Goal: Task Accomplishment & Management: Complete application form

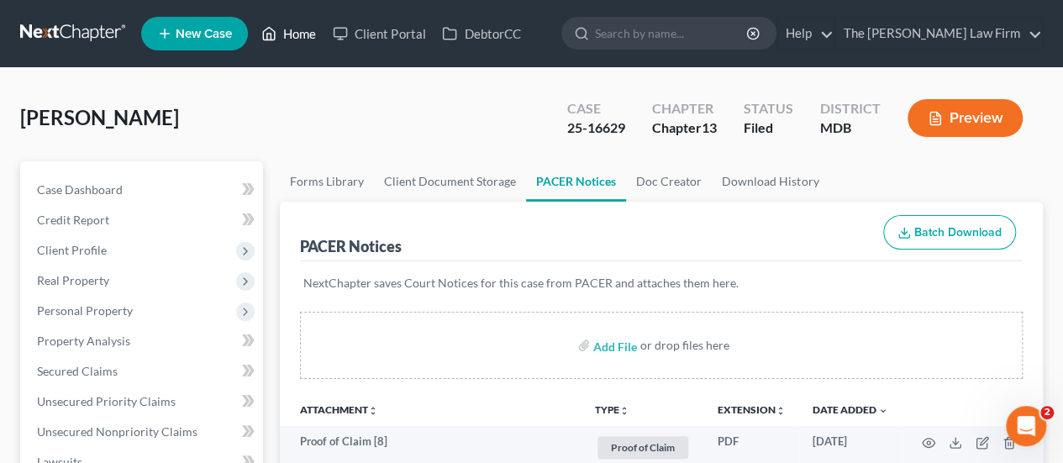
drag, startPoint x: 305, startPoint y: 31, endPoint x: 530, endPoint y: 78, distance: 229.3
click at [305, 31] on link "Home" at bounding box center [288, 33] width 71 height 30
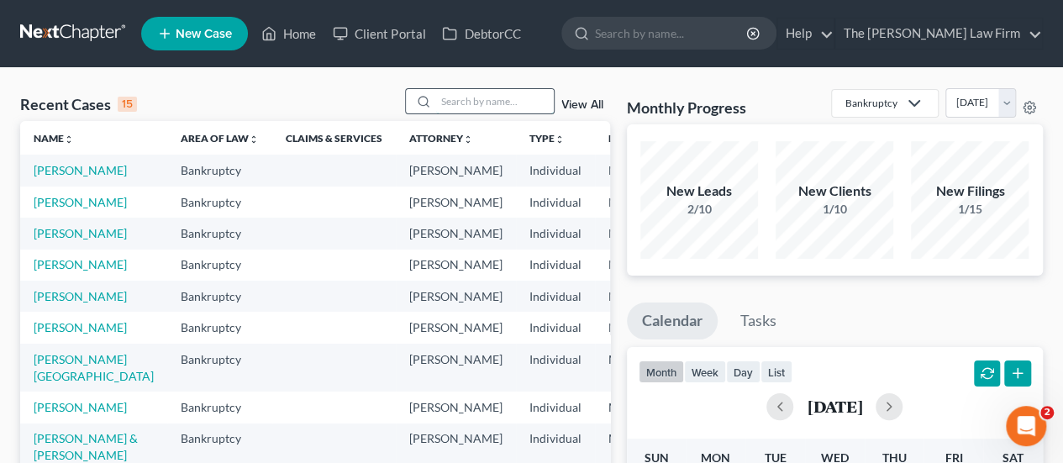
click at [469, 101] on input "search" at bounding box center [495, 101] width 118 height 24
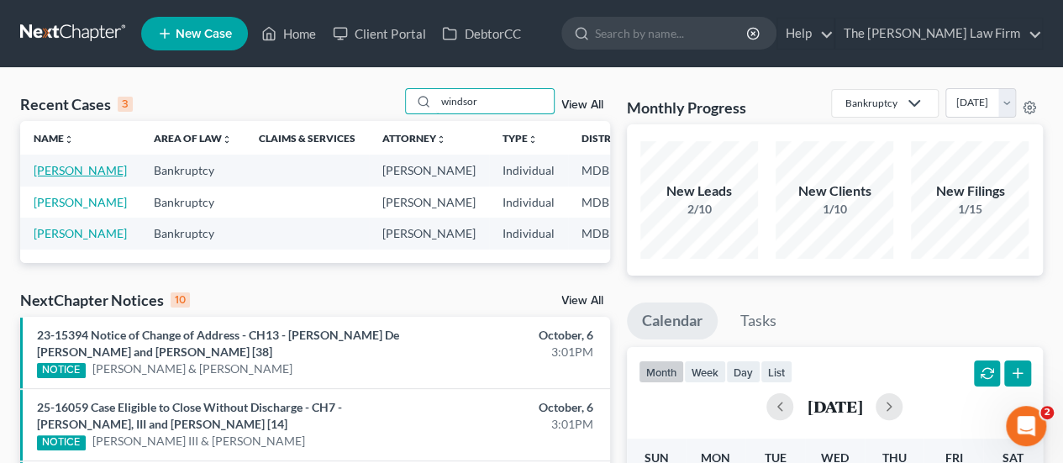
type input "windsor"
click at [74, 171] on link "[PERSON_NAME]" at bounding box center [80, 170] width 93 height 14
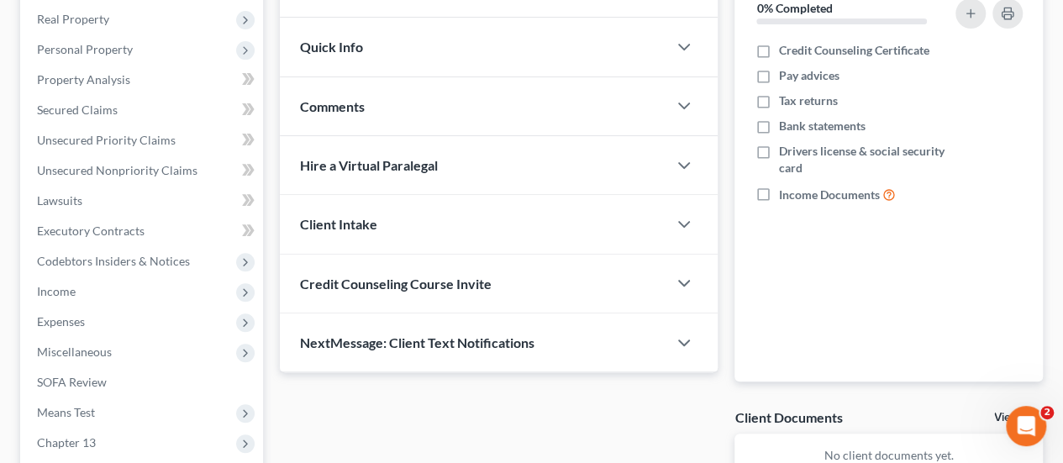
scroll to position [336, 0]
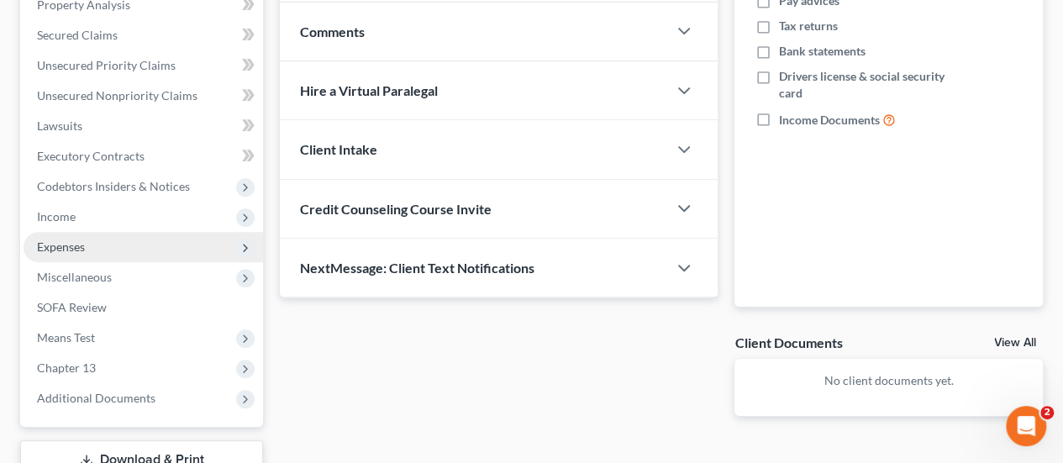
click at [77, 246] on span "Expenses" at bounding box center [61, 247] width 48 height 14
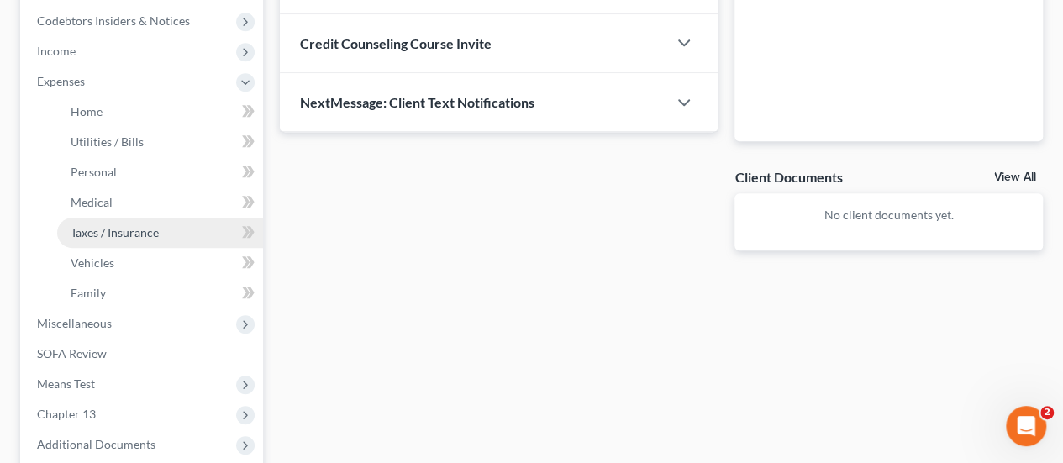
scroll to position [504, 0]
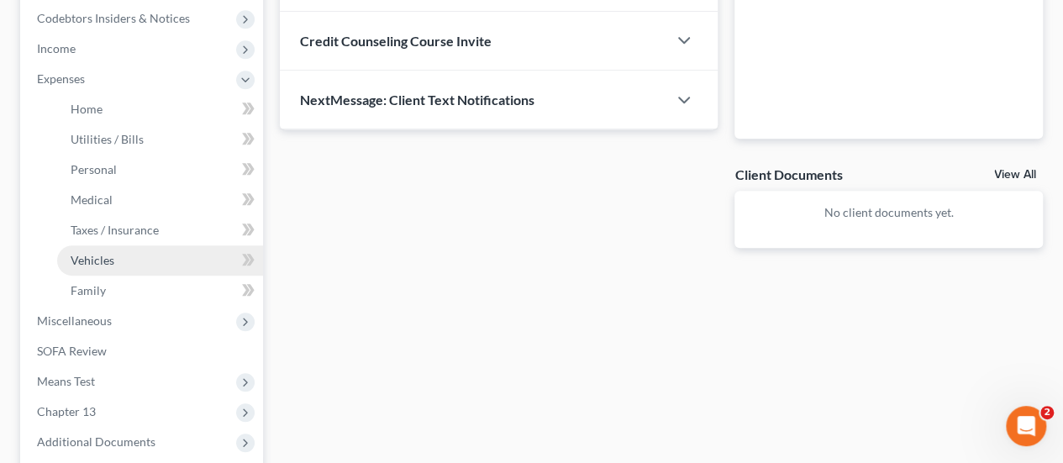
click at [105, 258] on span "Vehicles" at bounding box center [93, 260] width 44 height 14
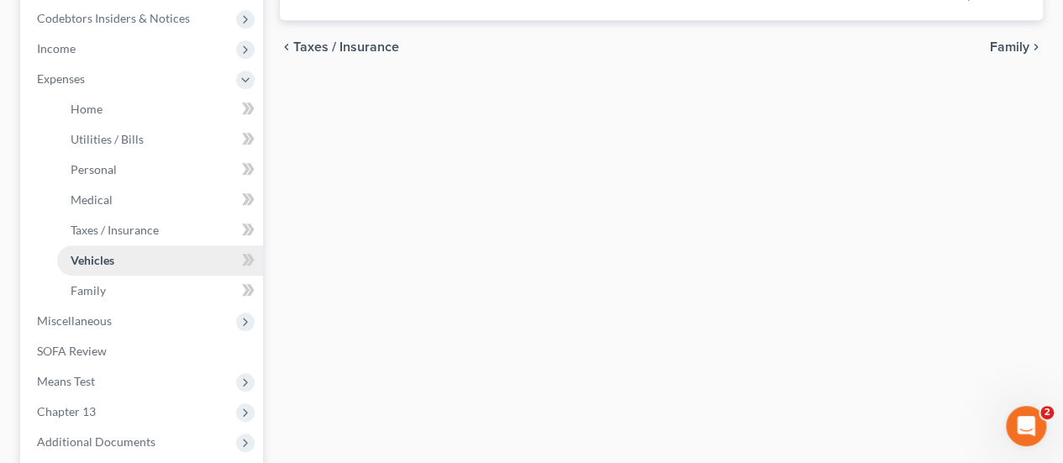
type input "0.00"
type input "200.00"
type input "0.00"
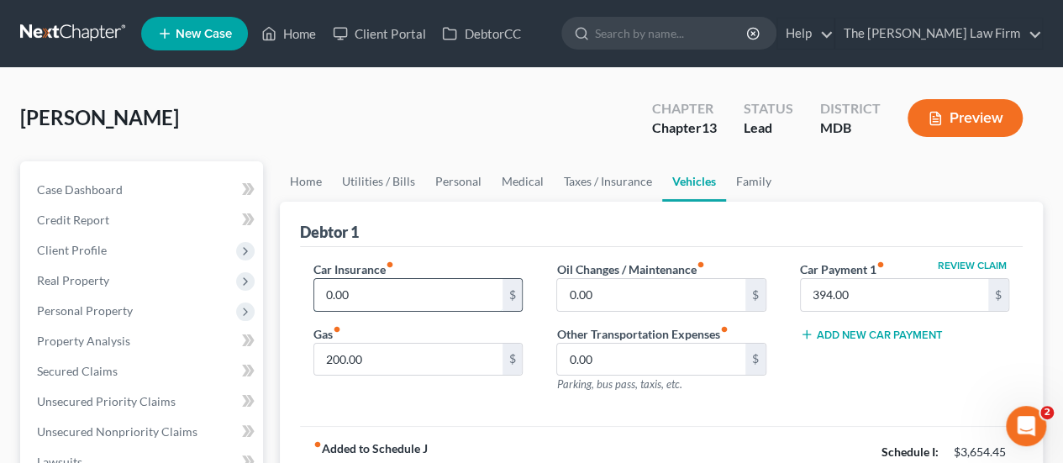
click at [371, 294] on input "0.00" at bounding box center [407, 295] width 187 height 32
type input "184"
click at [361, 134] on div "[GEOGRAPHIC_DATA][PERSON_NAME] Upgraded Chapter Chapter 13 Status Lead District…" at bounding box center [531, 124] width 1023 height 73
click at [303, 41] on link "Home" at bounding box center [288, 33] width 71 height 30
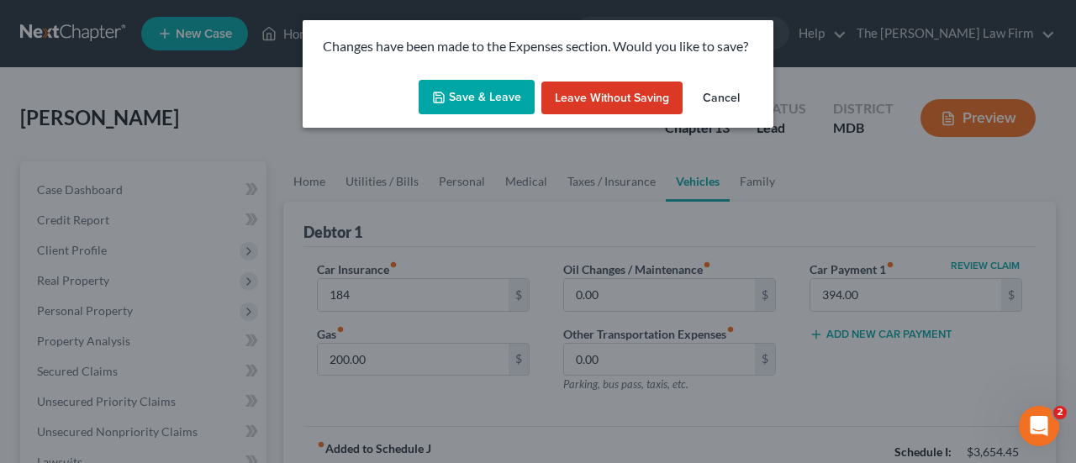
click at [506, 106] on button "Save & Leave" at bounding box center [477, 97] width 116 height 35
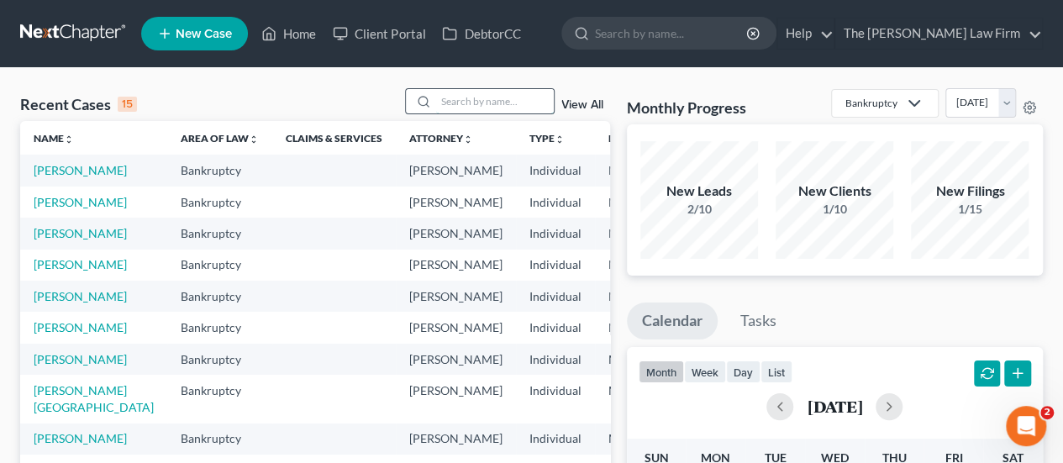
click at [465, 109] on input "search" at bounding box center [495, 101] width 118 height 24
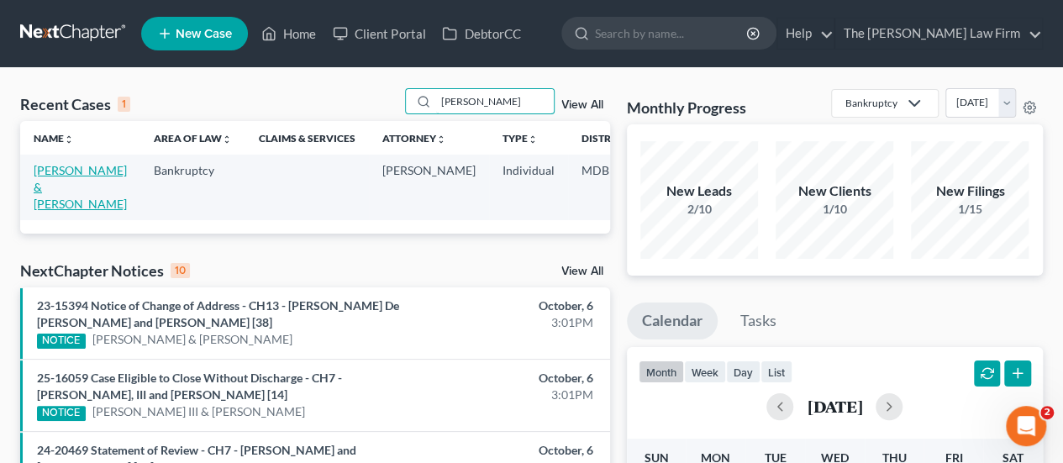
type input "[PERSON_NAME]"
click at [56, 166] on link "[PERSON_NAME] & [PERSON_NAME]" at bounding box center [80, 187] width 93 height 48
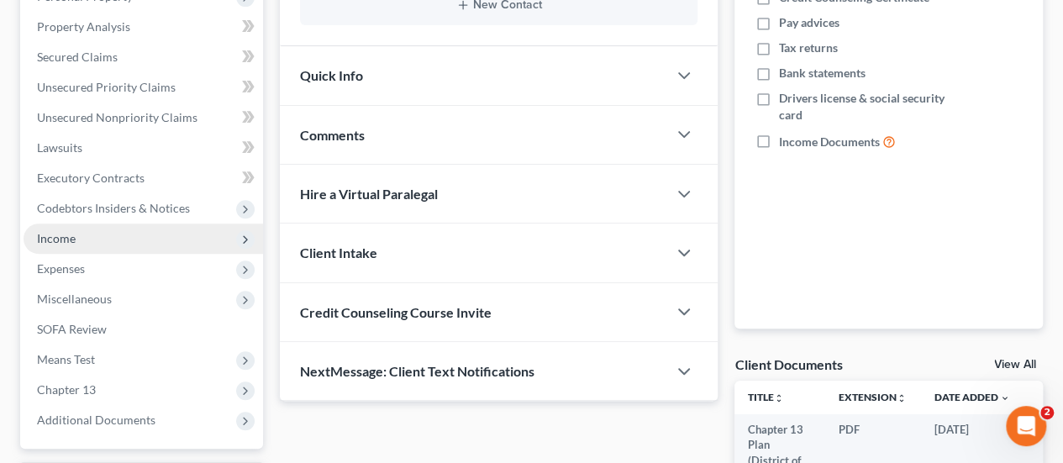
scroll to position [336, 0]
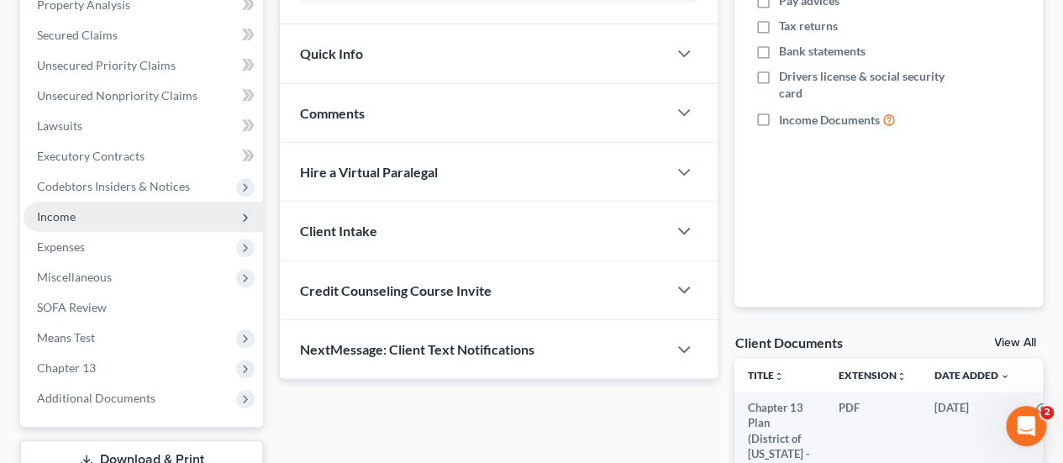
click at [59, 214] on span "Income" at bounding box center [56, 216] width 39 height 14
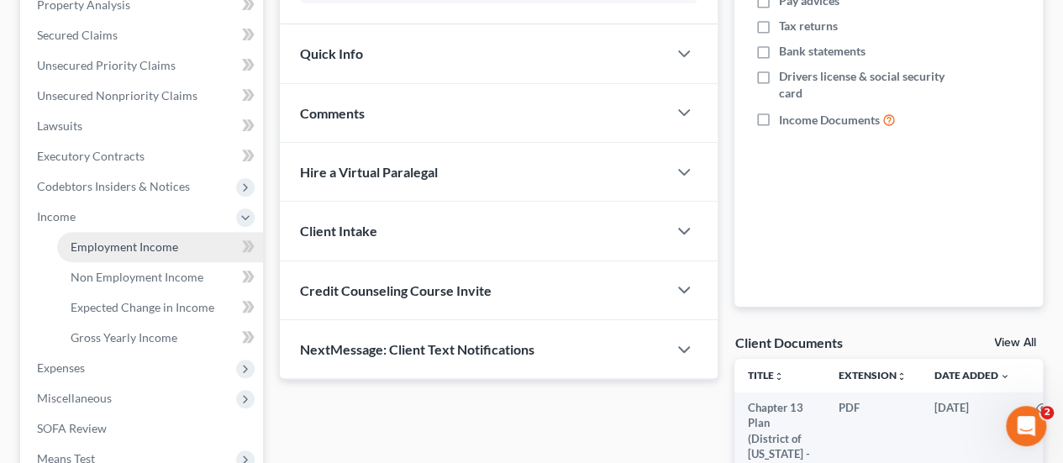
click at [113, 251] on span "Employment Income" at bounding box center [125, 247] width 108 height 14
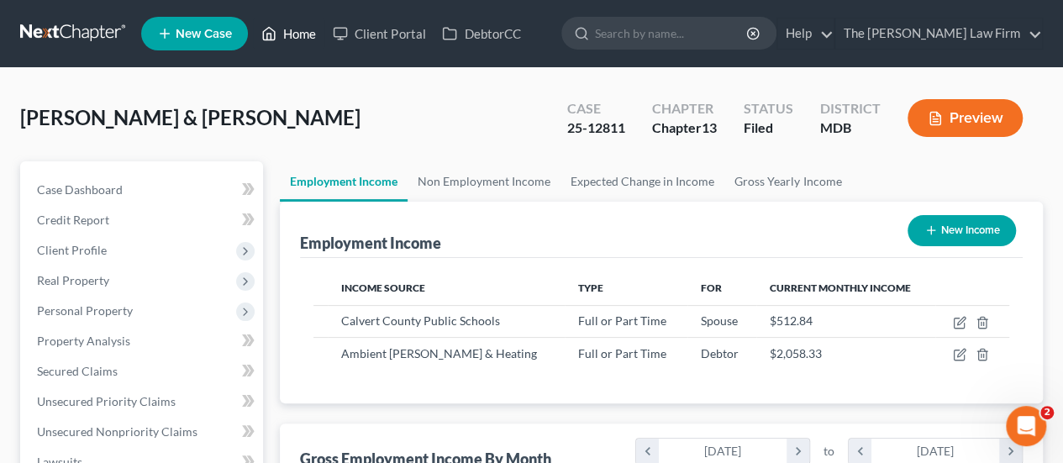
drag, startPoint x: 298, startPoint y: 45, endPoint x: 481, endPoint y: 89, distance: 188.6
click at [298, 45] on link "Home" at bounding box center [288, 33] width 71 height 30
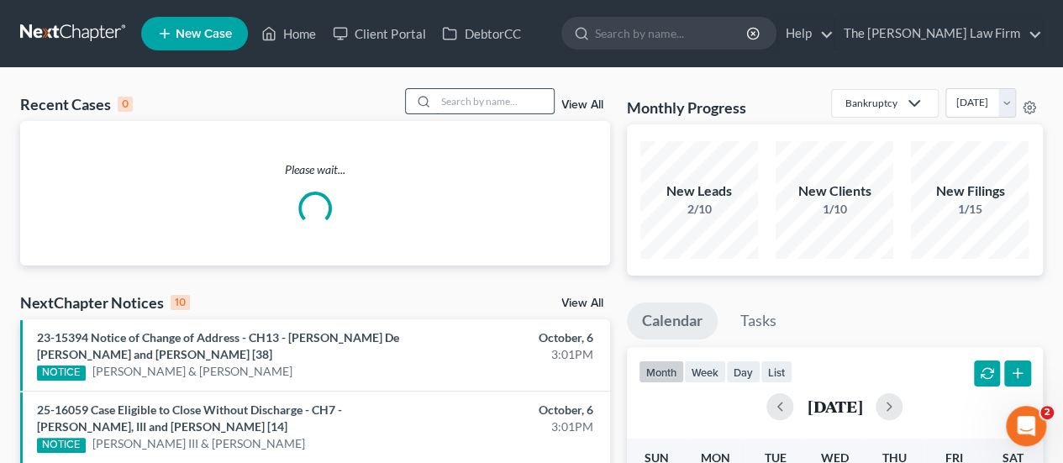
click at [484, 100] on input "search" at bounding box center [495, 101] width 118 height 24
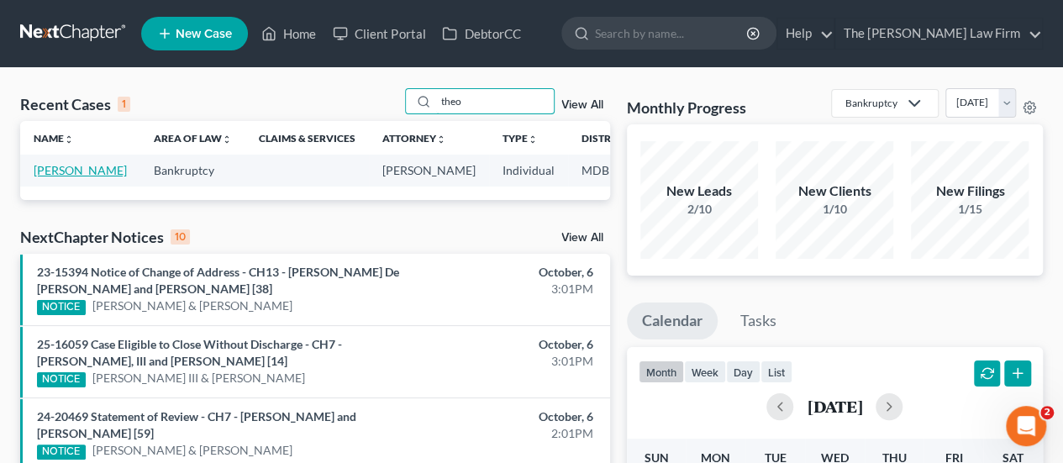
type input "theo"
click at [53, 171] on link "[PERSON_NAME]" at bounding box center [80, 170] width 93 height 14
select select "2"
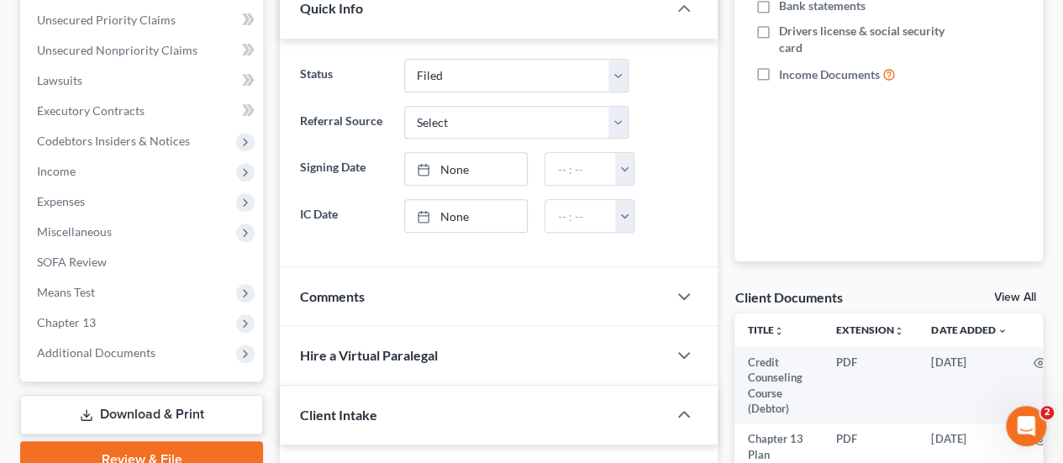
scroll to position [672, 0]
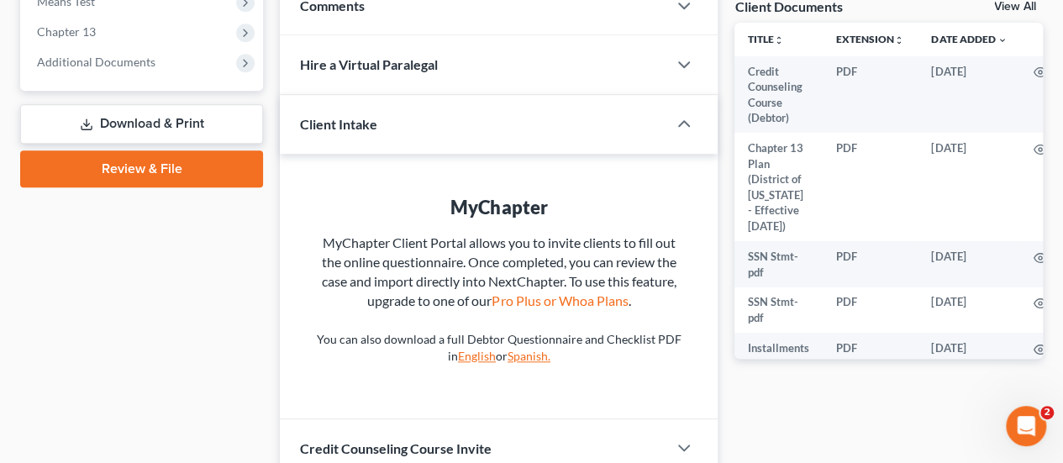
drag, startPoint x: 89, startPoint y: 63, endPoint x: 137, endPoint y: 140, distance: 91.0
click at [89, 63] on span "Additional Documents" at bounding box center [96, 62] width 119 height 14
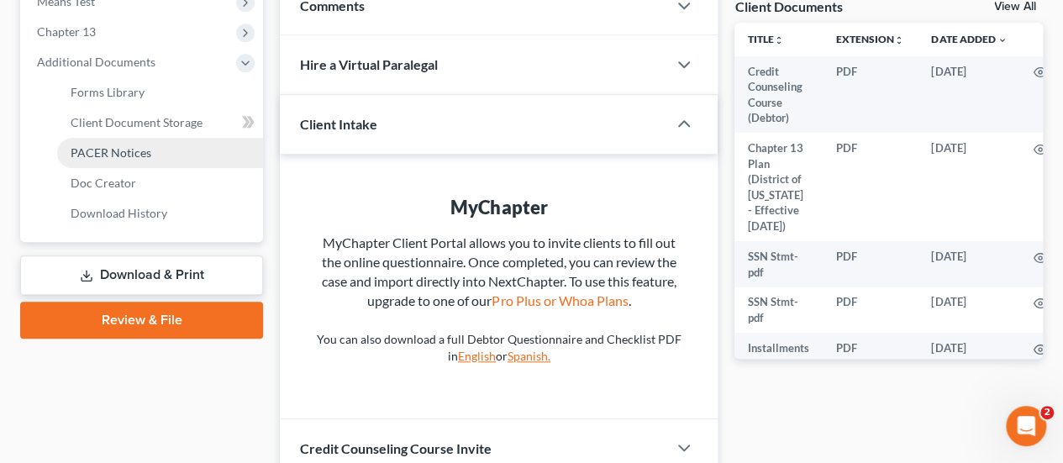
click at [116, 152] on span "PACER Notices" at bounding box center [111, 152] width 81 height 14
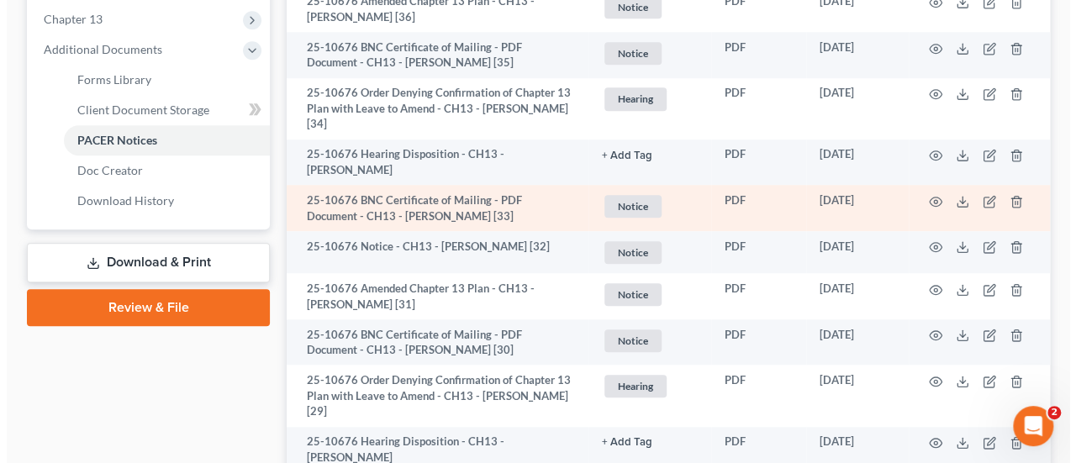
scroll to position [757, 0]
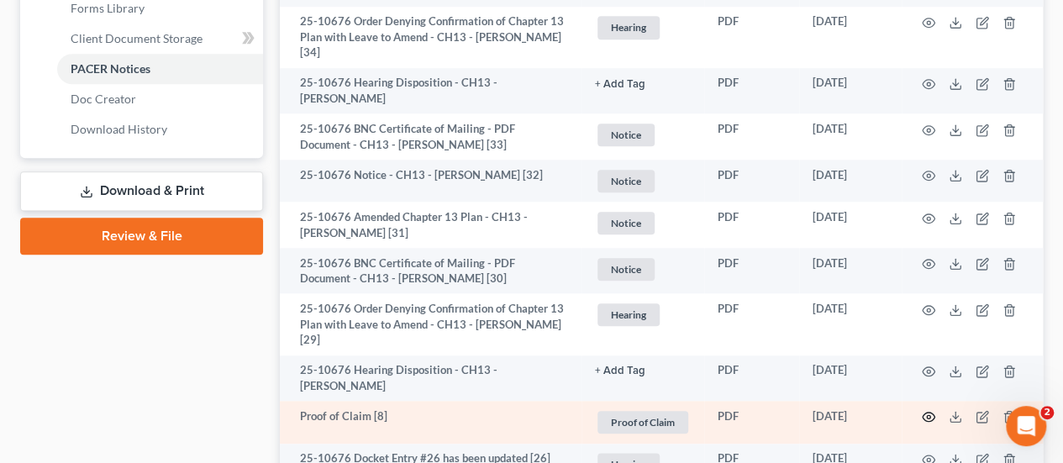
click at [927, 415] on circle "button" at bounding box center [928, 416] width 3 height 3
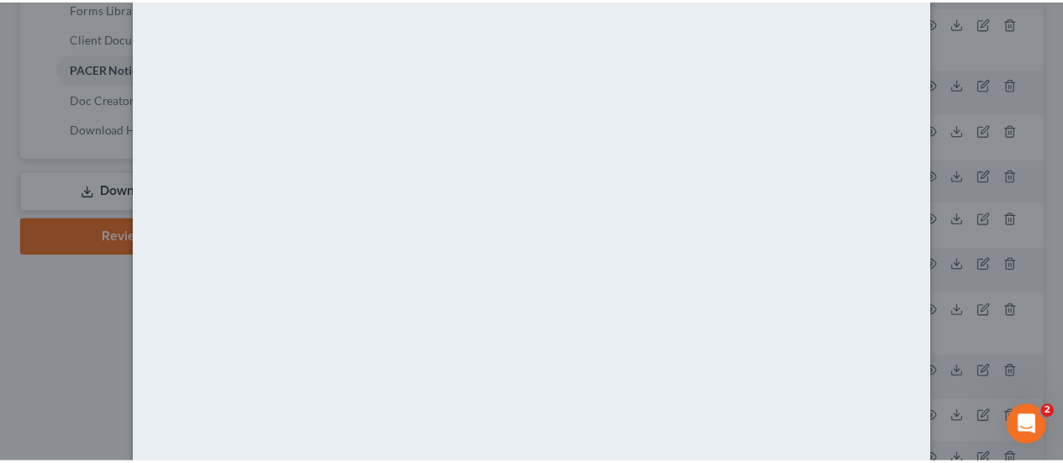
scroll to position [0, 0]
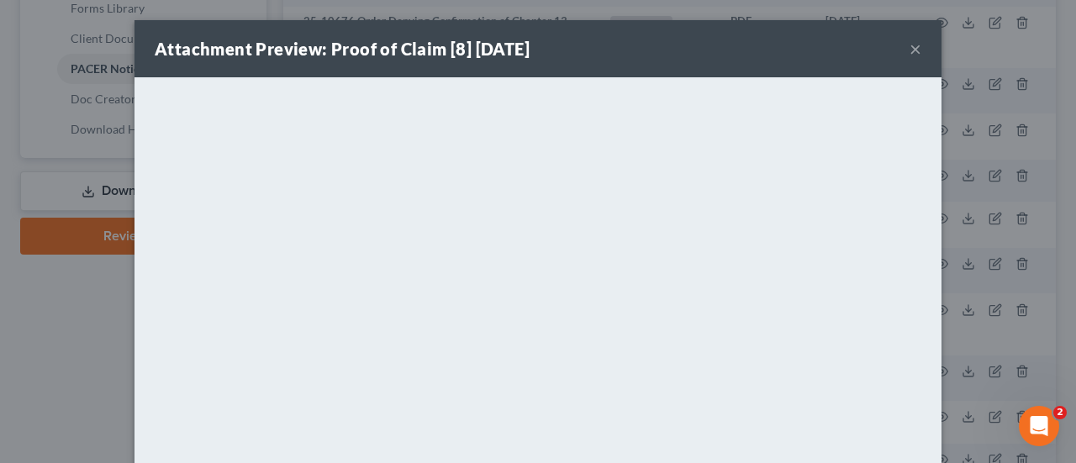
click at [913, 50] on button "×" at bounding box center [916, 49] width 12 height 20
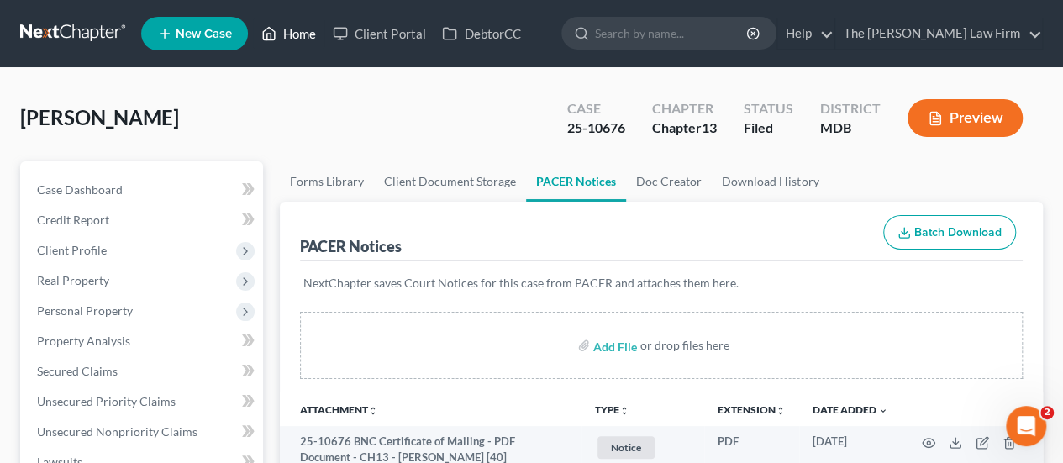
drag, startPoint x: 303, startPoint y: 34, endPoint x: 509, endPoint y: 110, distance: 219.7
click at [303, 34] on link "Home" at bounding box center [288, 33] width 71 height 30
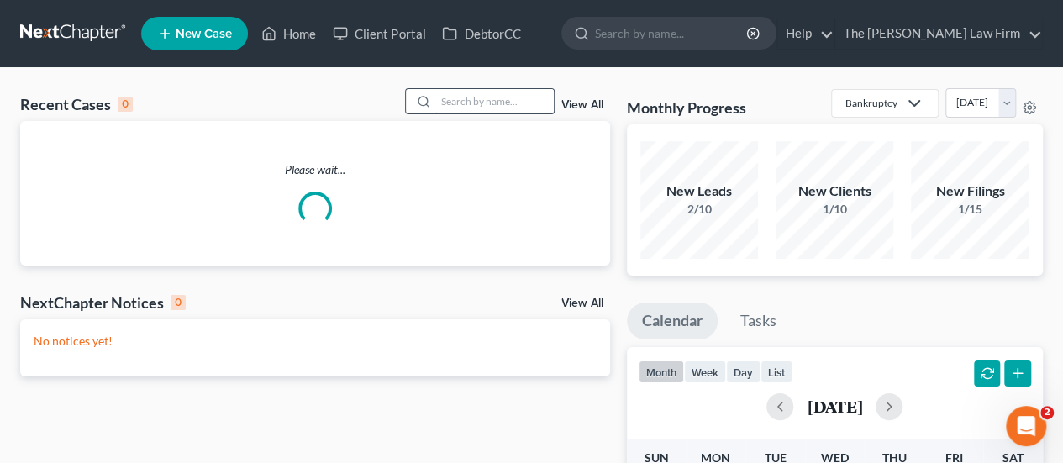
click at [508, 106] on input "search" at bounding box center [495, 101] width 118 height 24
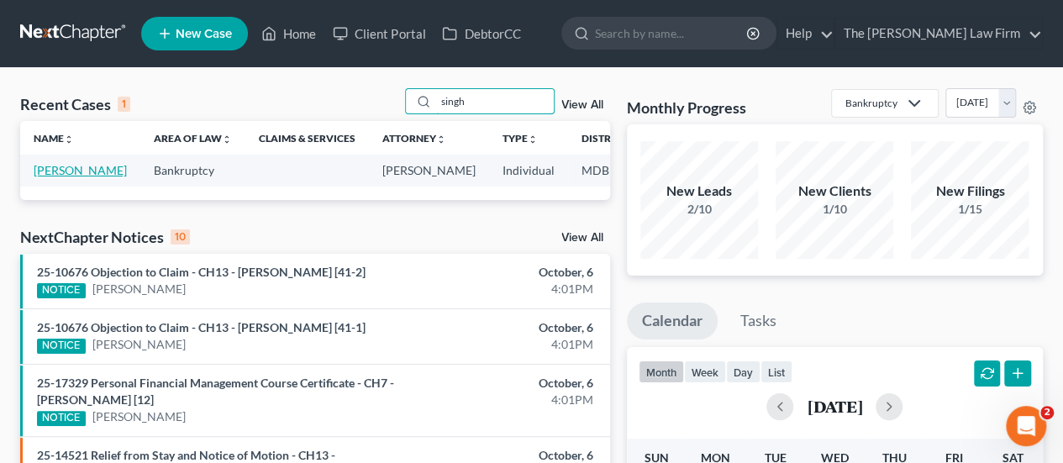
type input "singh"
click at [51, 171] on link "[PERSON_NAME]" at bounding box center [80, 170] width 93 height 14
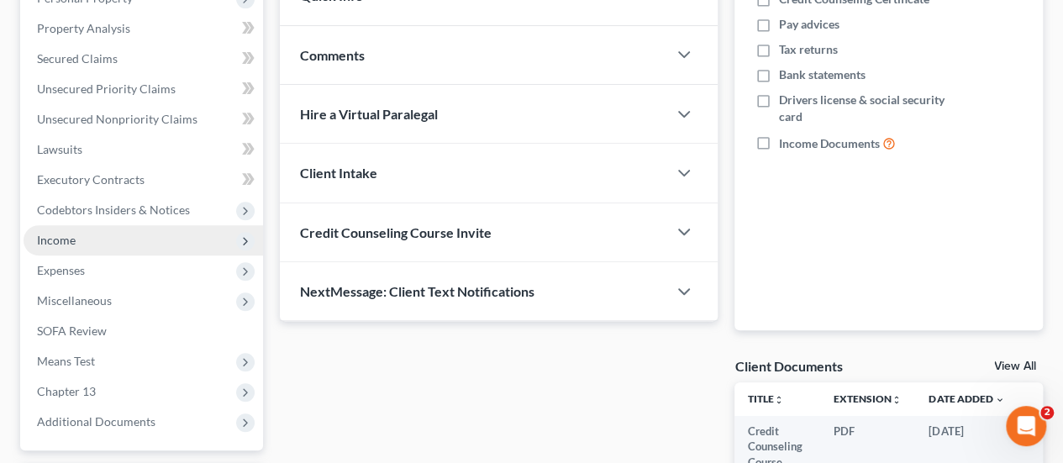
scroll to position [420, 0]
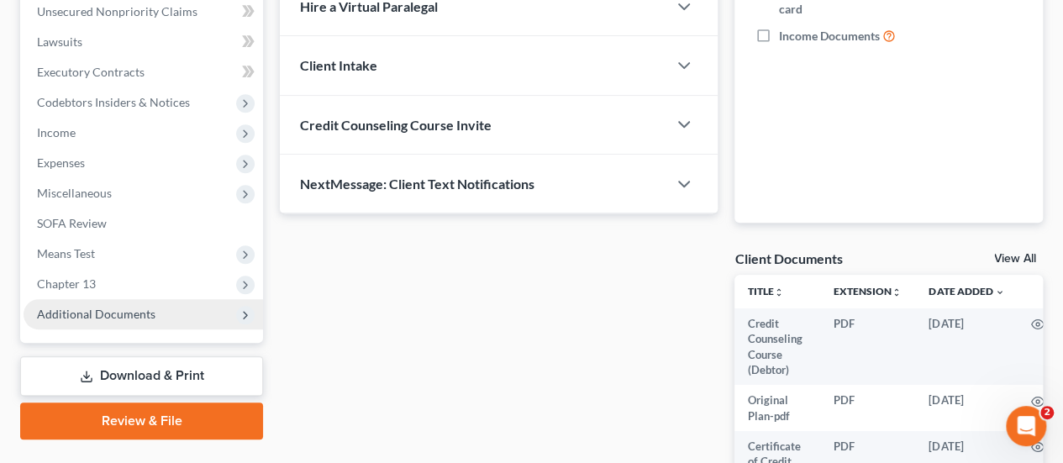
click at [103, 311] on span "Additional Documents" at bounding box center [96, 314] width 119 height 14
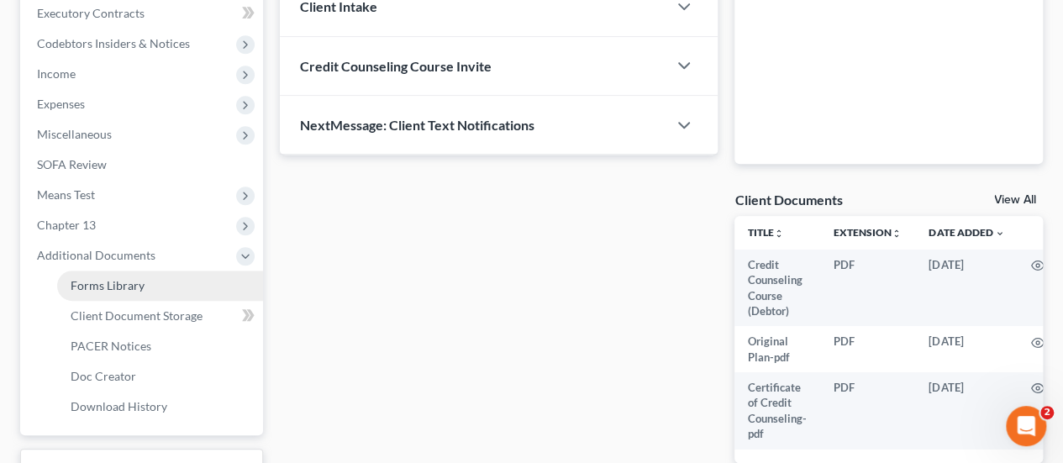
scroll to position [588, 0]
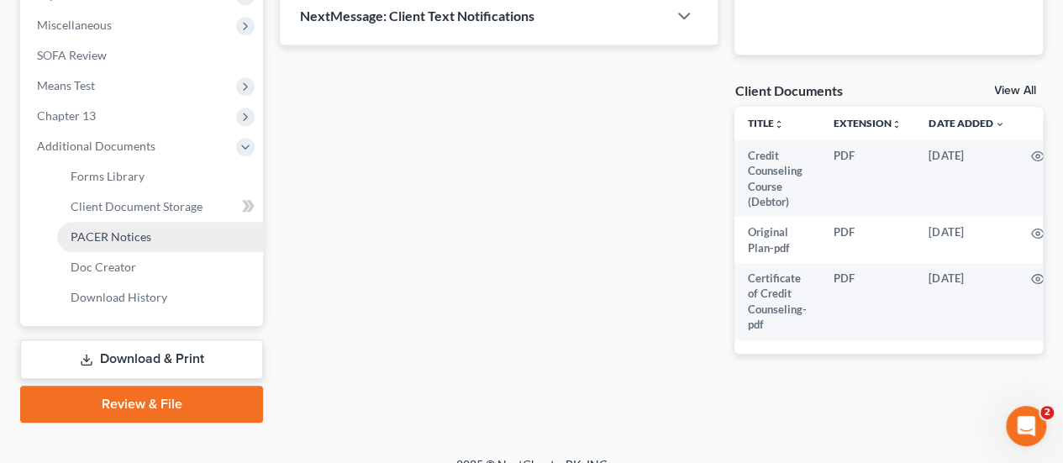
click at [113, 229] on span "PACER Notices" at bounding box center [111, 236] width 81 height 14
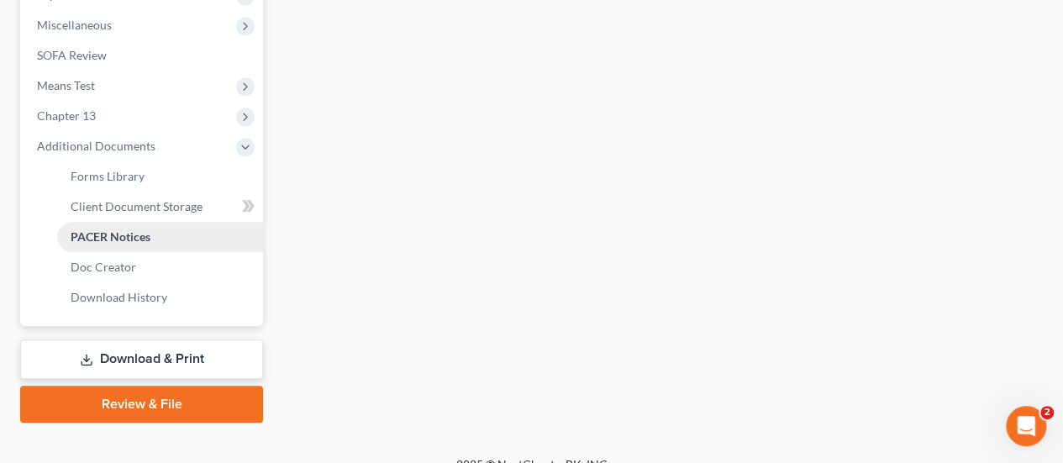
click at [128, 237] on span "PACER Notices" at bounding box center [111, 236] width 80 height 14
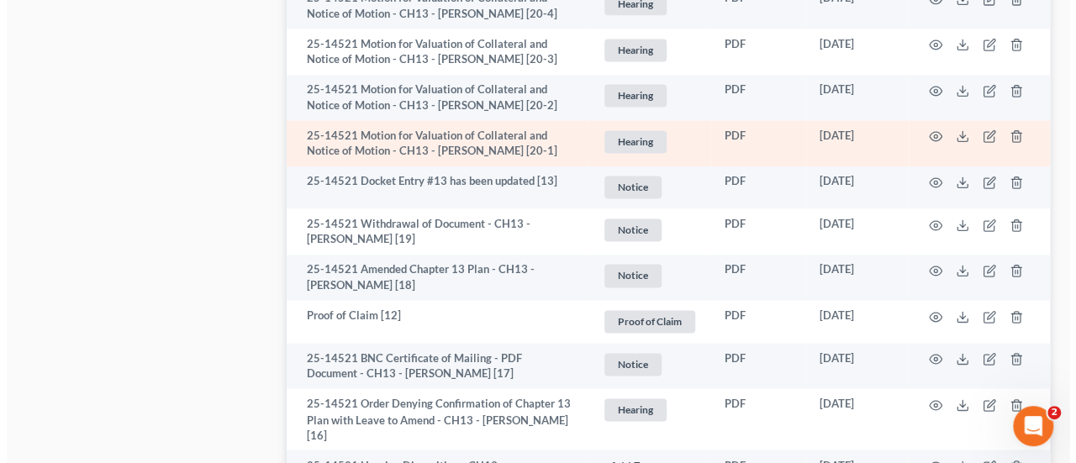
scroll to position [1177, 0]
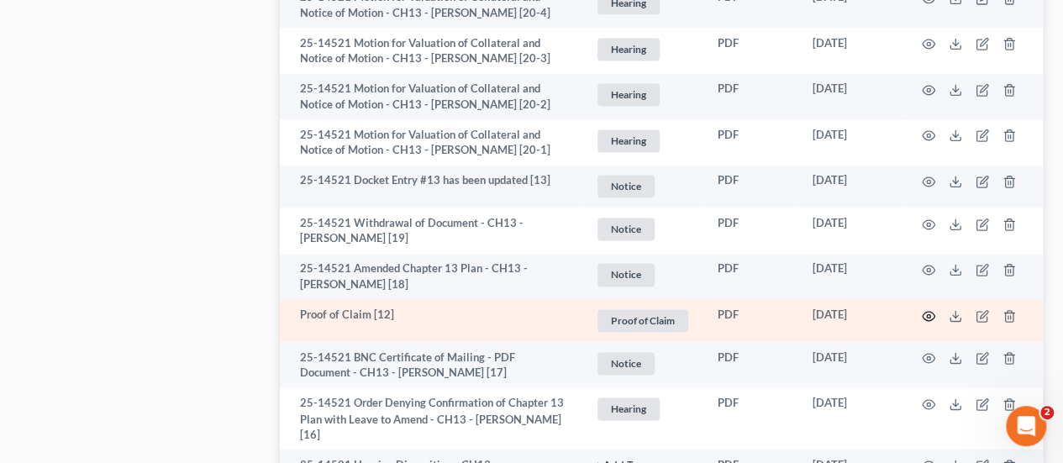
click at [927, 318] on circle "button" at bounding box center [928, 315] width 3 height 3
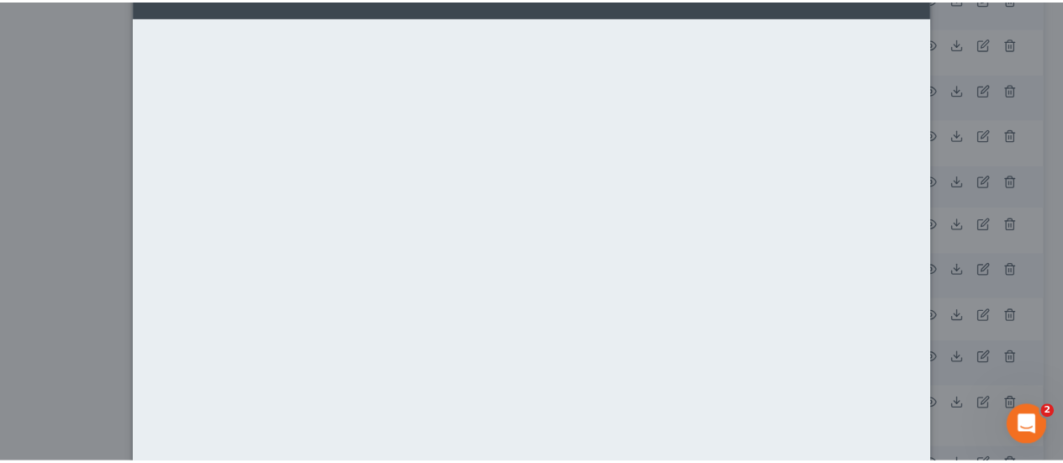
scroll to position [0, 0]
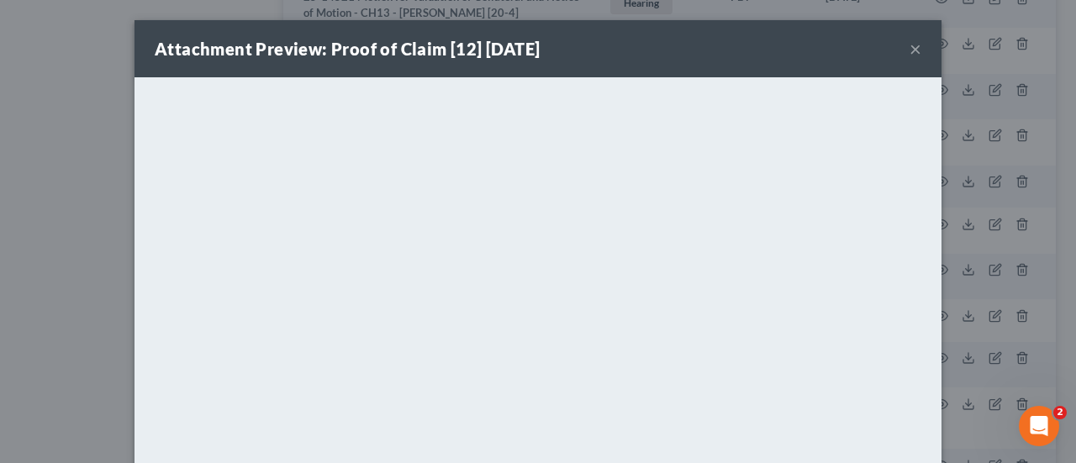
click at [910, 48] on button "×" at bounding box center [916, 49] width 12 height 20
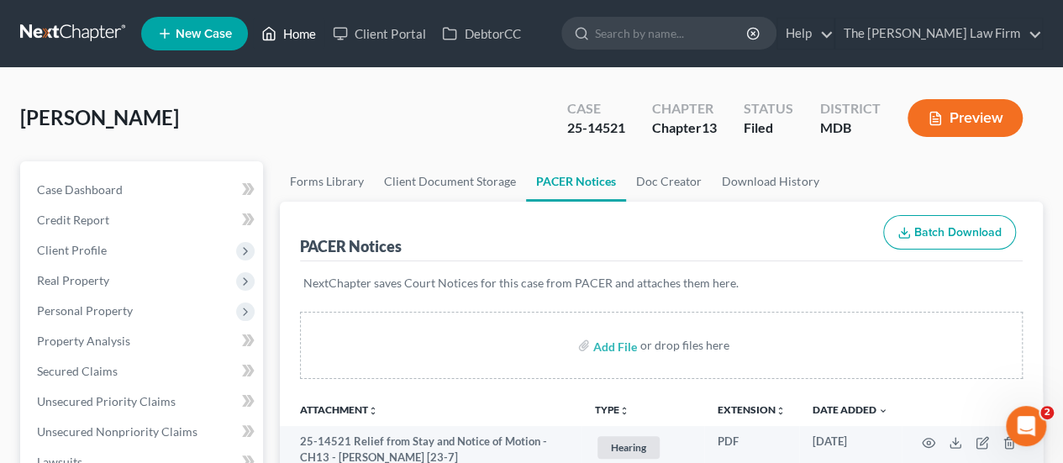
click at [302, 40] on link "Home" at bounding box center [288, 33] width 71 height 30
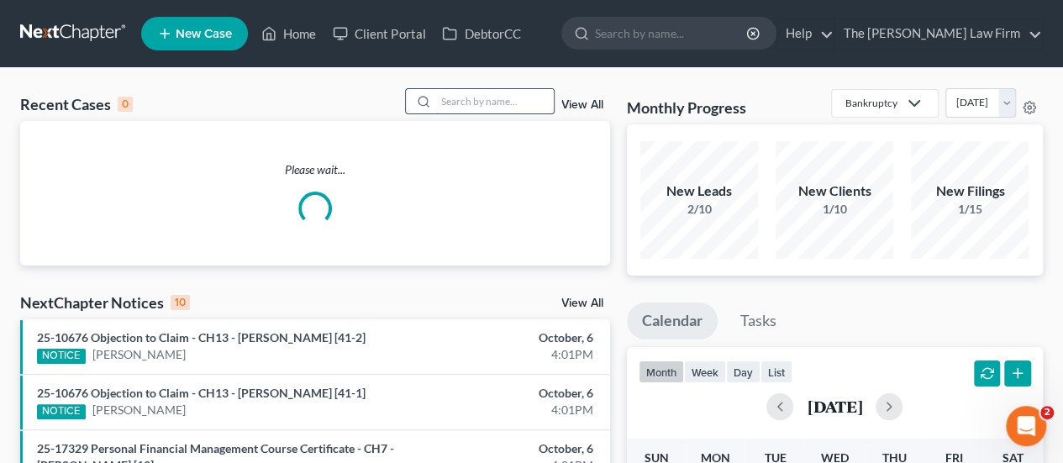
click at [479, 106] on input "search" at bounding box center [495, 101] width 118 height 24
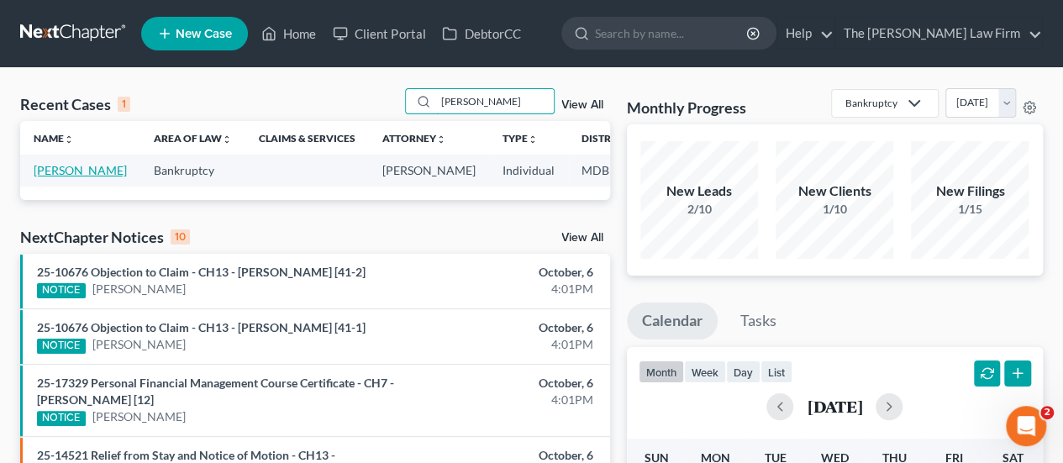
type input "[PERSON_NAME]"
click at [61, 175] on link "[PERSON_NAME]" at bounding box center [80, 170] width 93 height 14
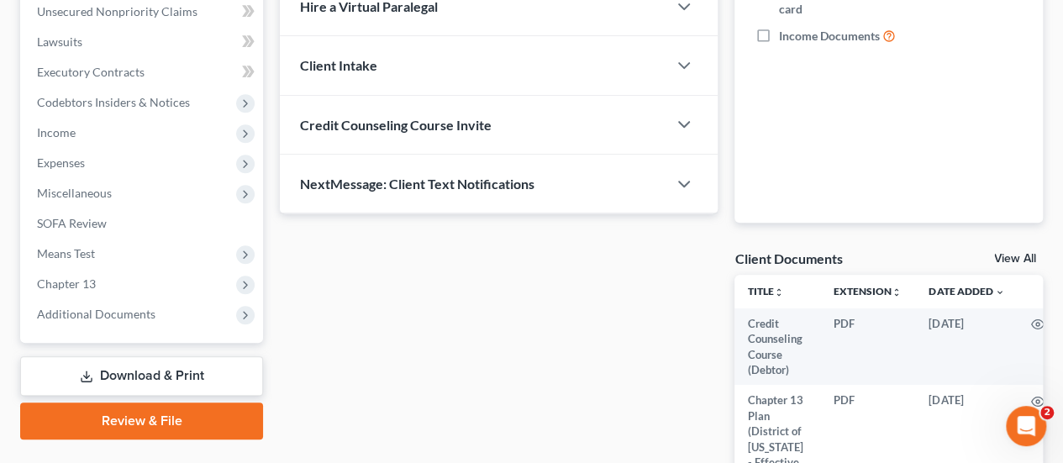
scroll to position [644, 0]
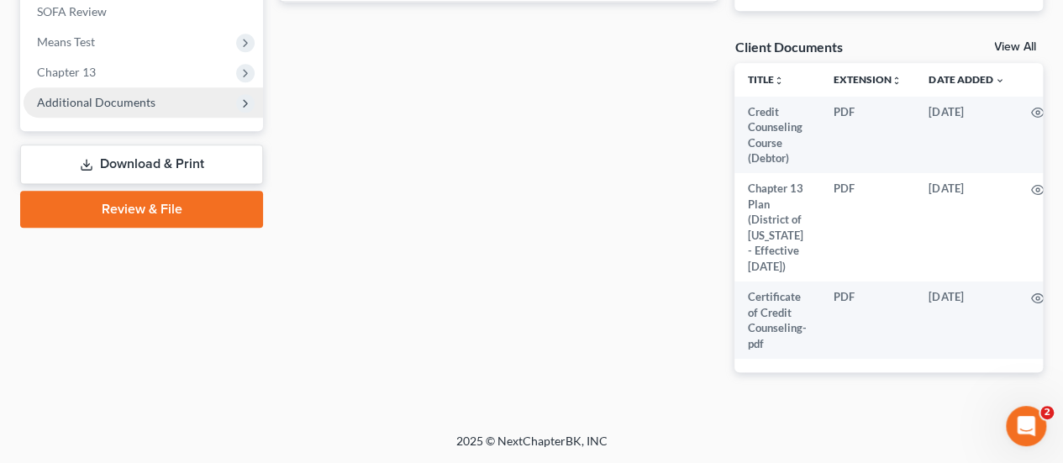
click at [115, 97] on span "Additional Documents" at bounding box center [96, 102] width 119 height 14
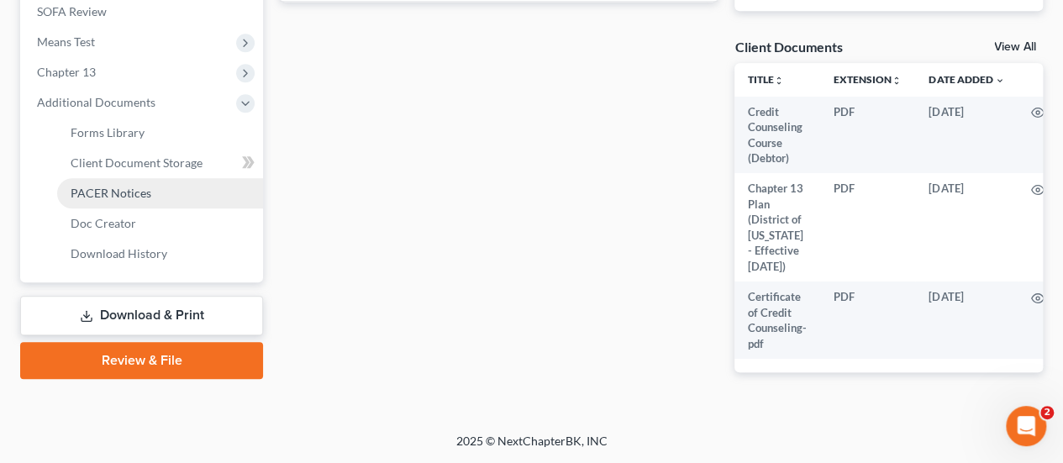
click at [103, 186] on span "PACER Notices" at bounding box center [111, 193] width 81 height 14
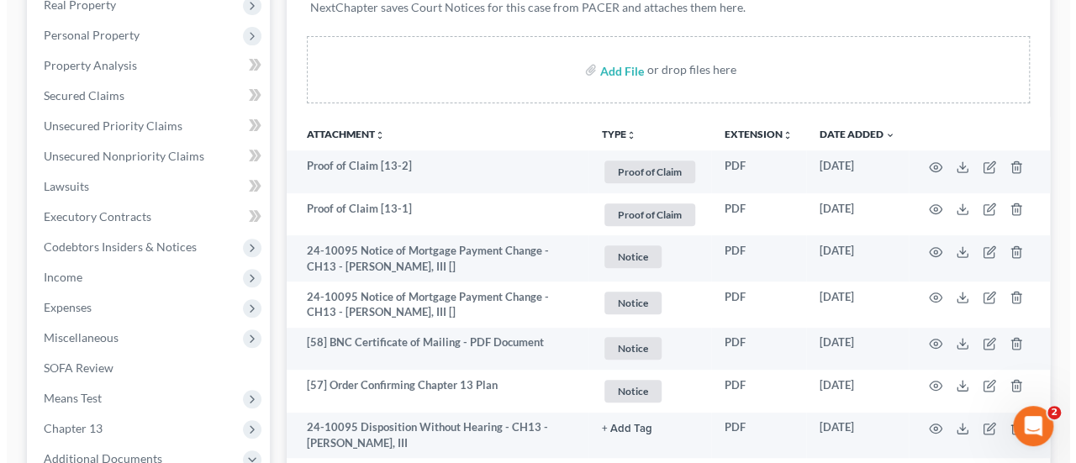
scroll to position [336, 0]
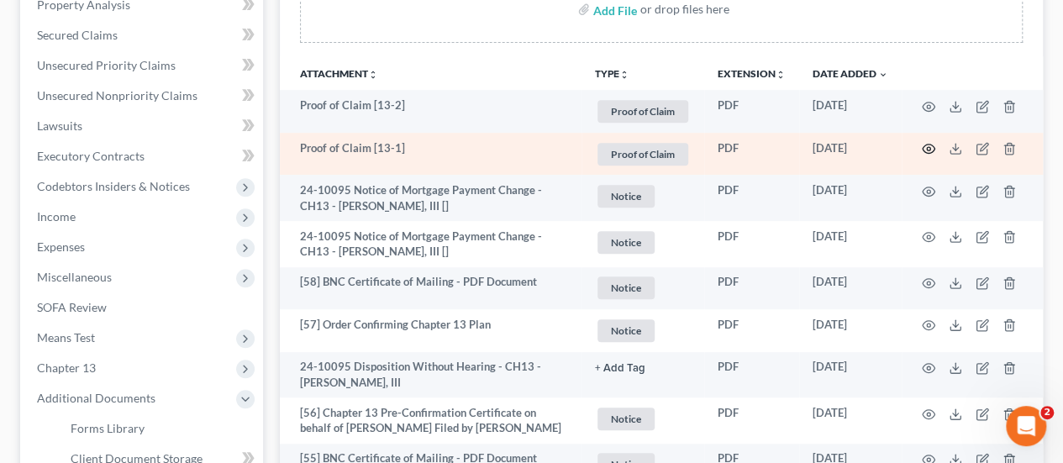
click at [927, 148] on circle "button" at bounding box center [928, 148] width 3 height 3
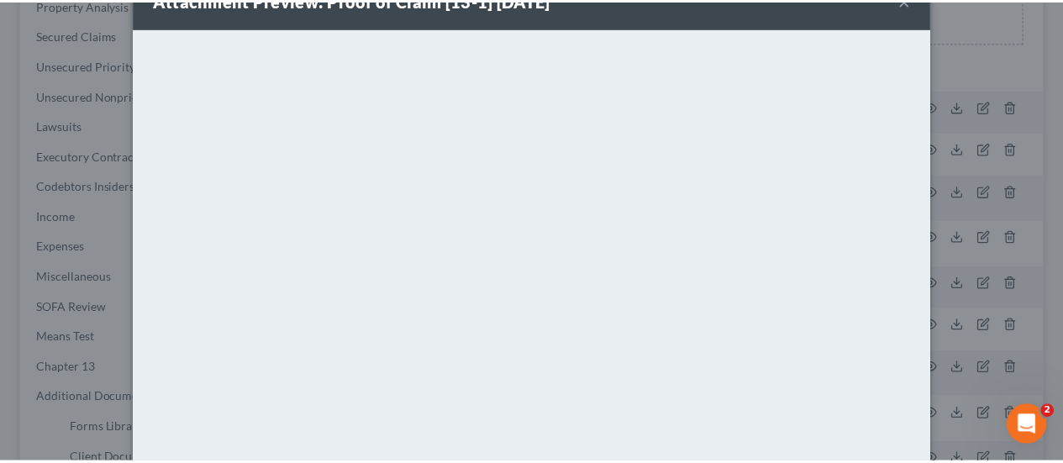
scroll to position [0, 0]
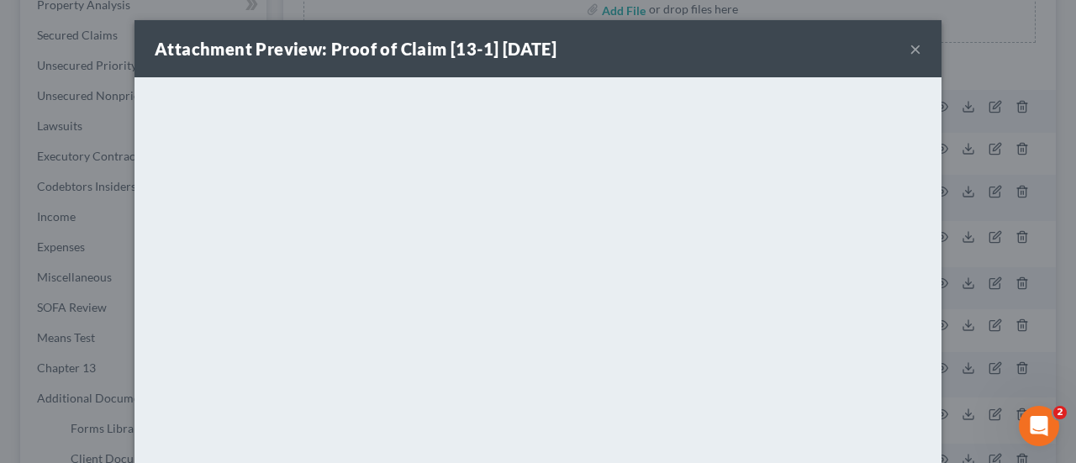
click at [912, 55] on button "×" at bounding box center [916, 49] width 12 height 20
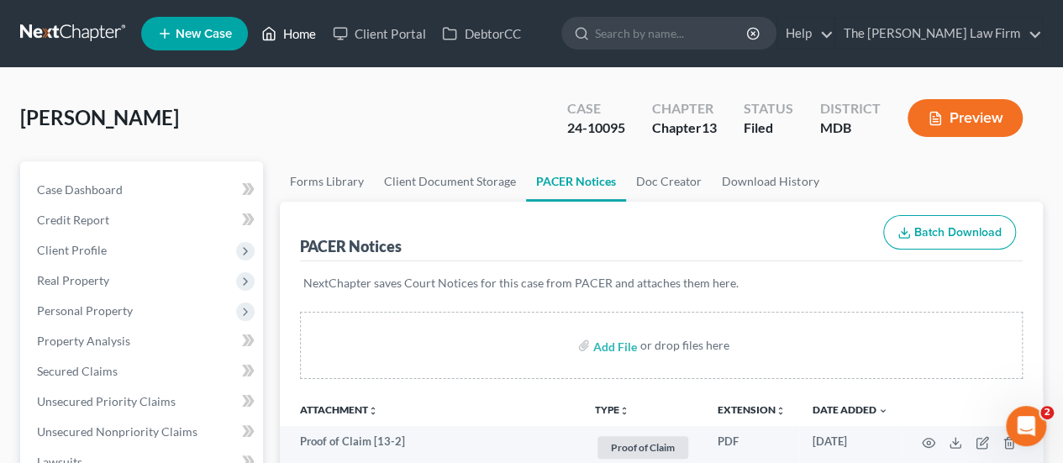
click at [310, 39] on link "Home" at bounding box center [288, 33] width 71 height 30
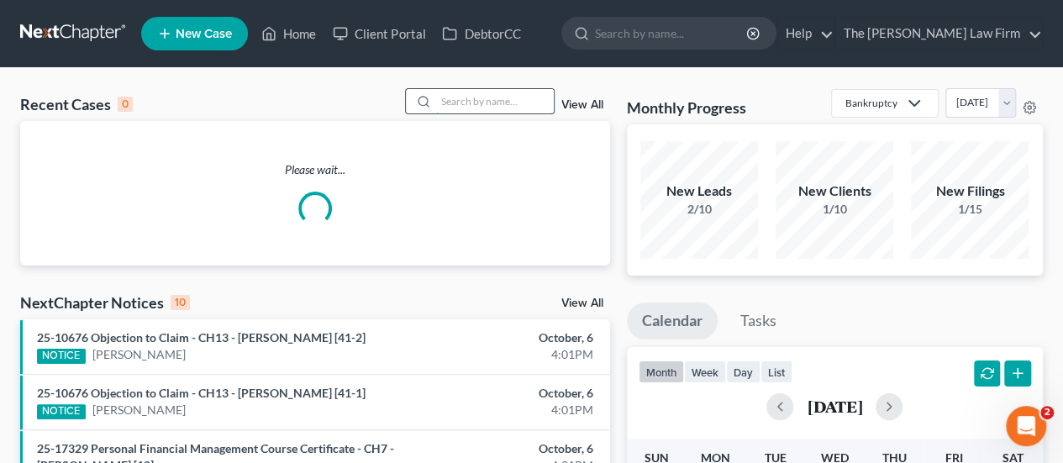
click at [491, 100] on input "search" at bounding box center [495, 101] width 118 height 24
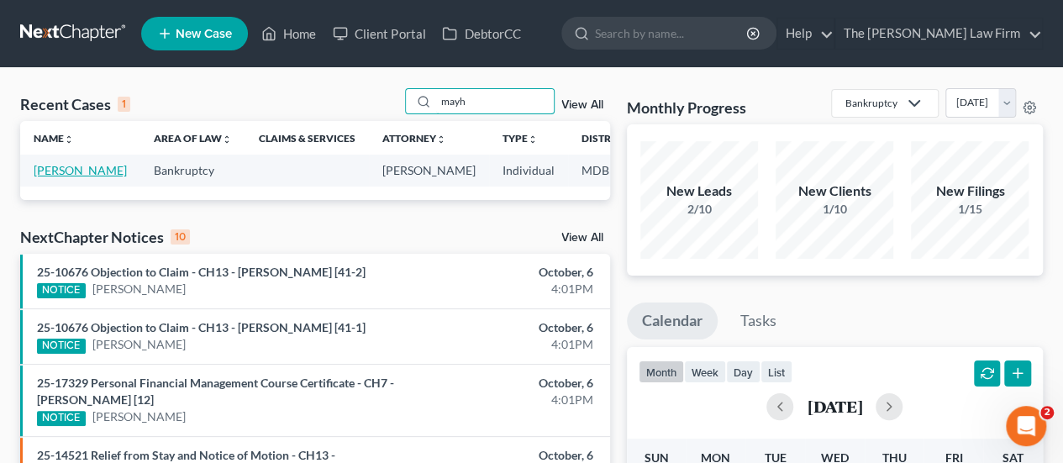
type input "mayh"
click at [64, 177] on link "[PERSON_NAME]" at bounding box center [80, 170] width 93 height 14
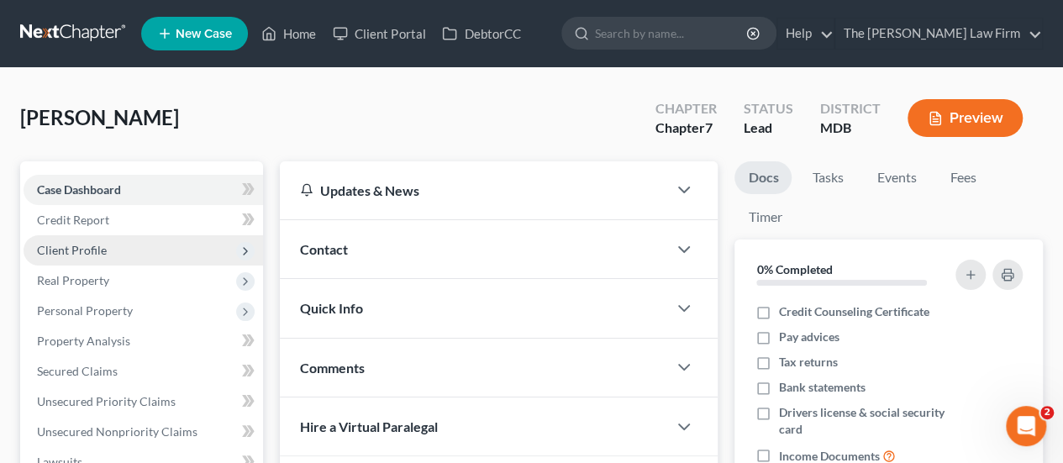
scroll to position [420, 0]
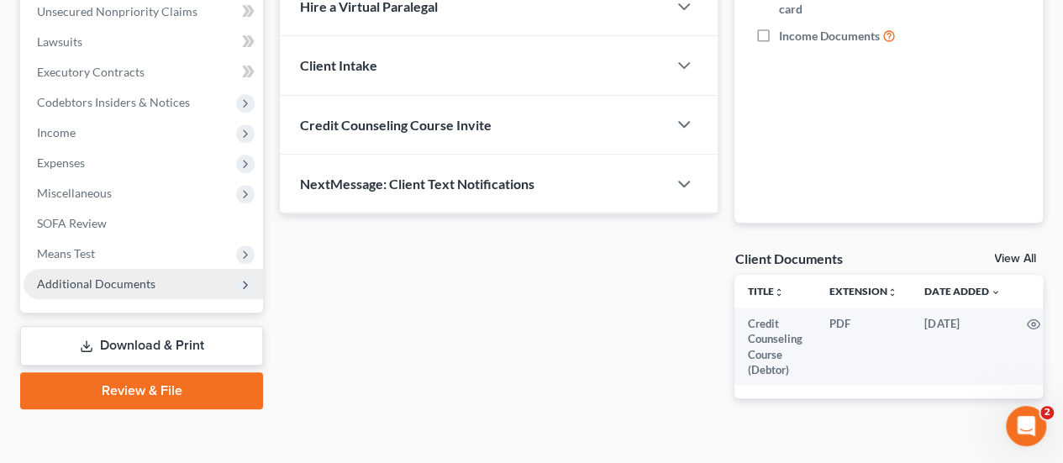
click at [98, 281] on span "Additional Documents" at bounding box center [96, 284] width 119 height 14
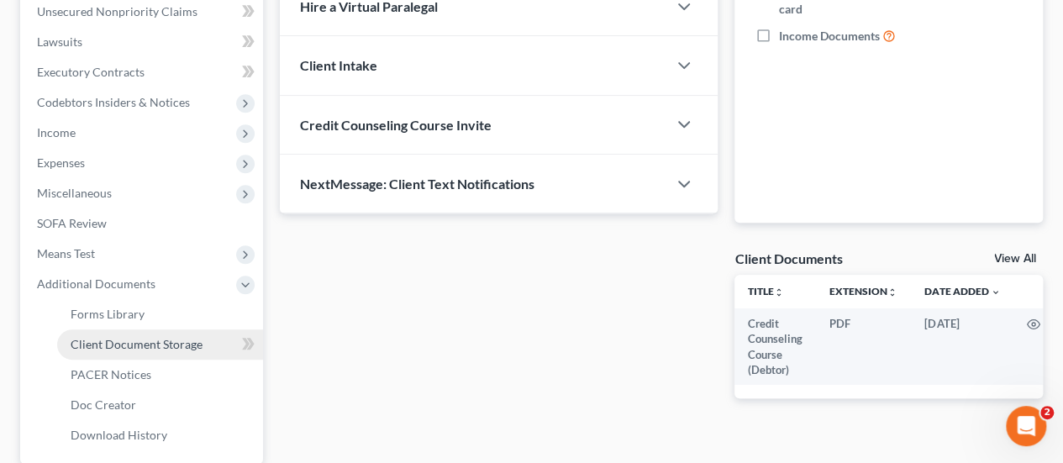
click at [114, 340] on span "Client Document Storage" at bounding box center [137, 344] width 132 height 14
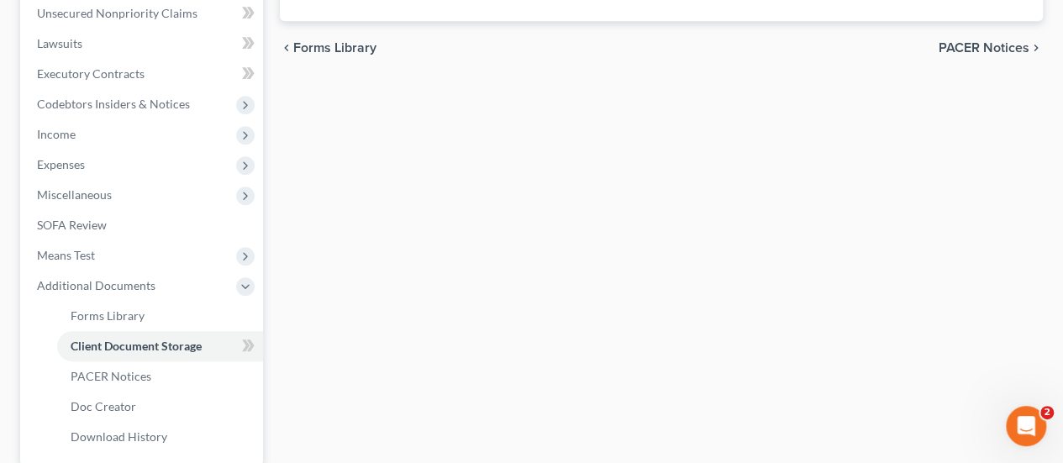
select select "14"
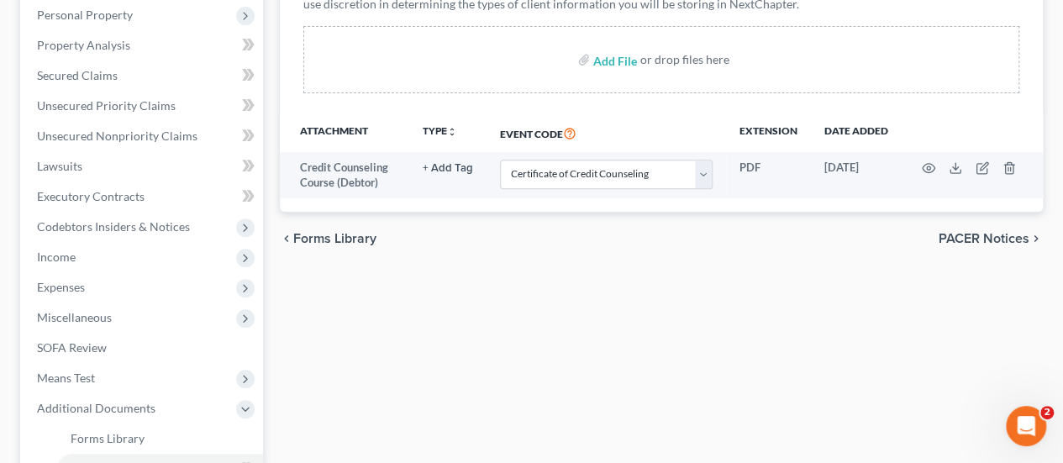
scroll to position [336, 0]
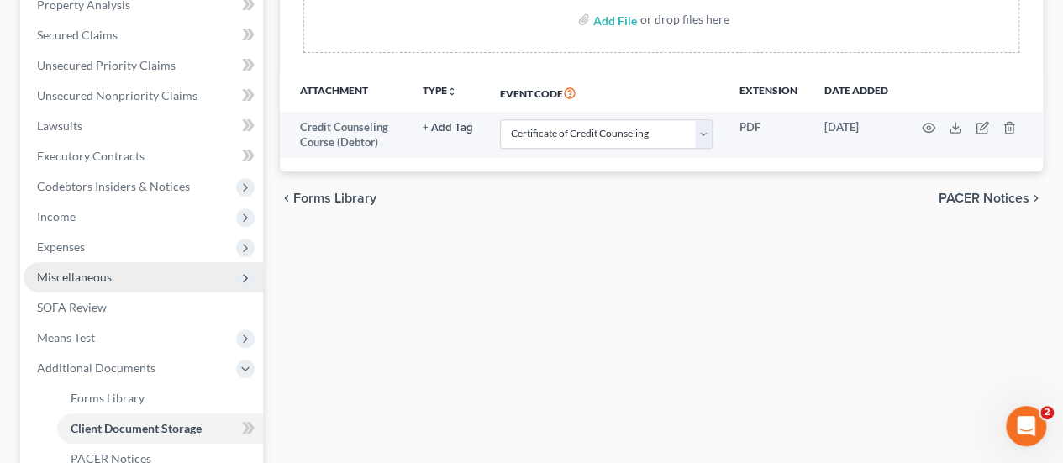
click at [90, 285] on span "Miscellaneous" at bounding box center [144, 277] width 240 height 30
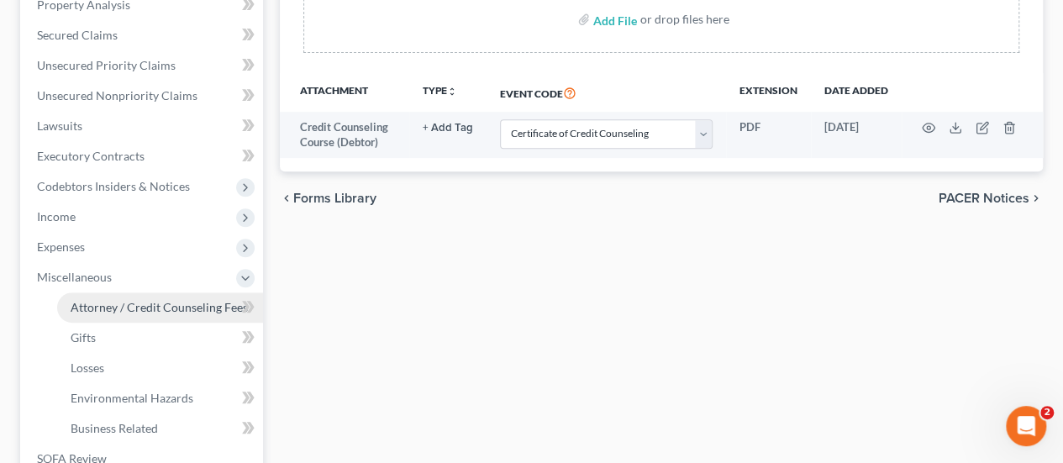
click at [145, 309] on span "Attorney / Credit Counseling Fees" at bounding box center [159, 307] width 177 height 14
select select "0"
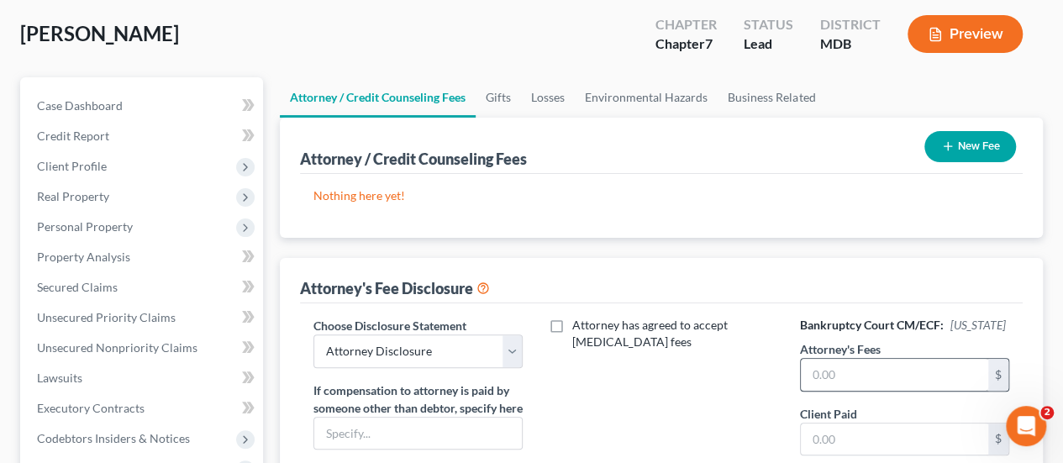
scroll to position [168, 0]
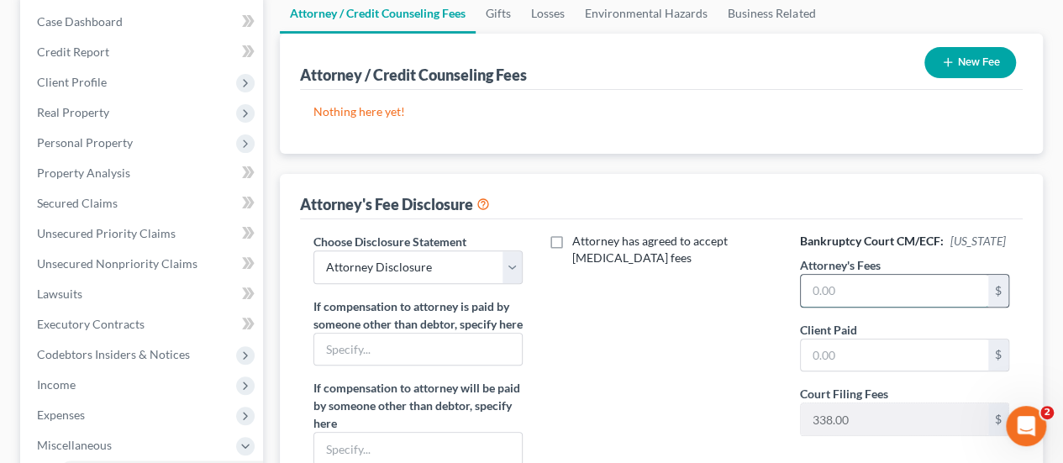
click at [841, 296] on input "text" at bounding box center [894, 291] width 187 height 32
type input "600"
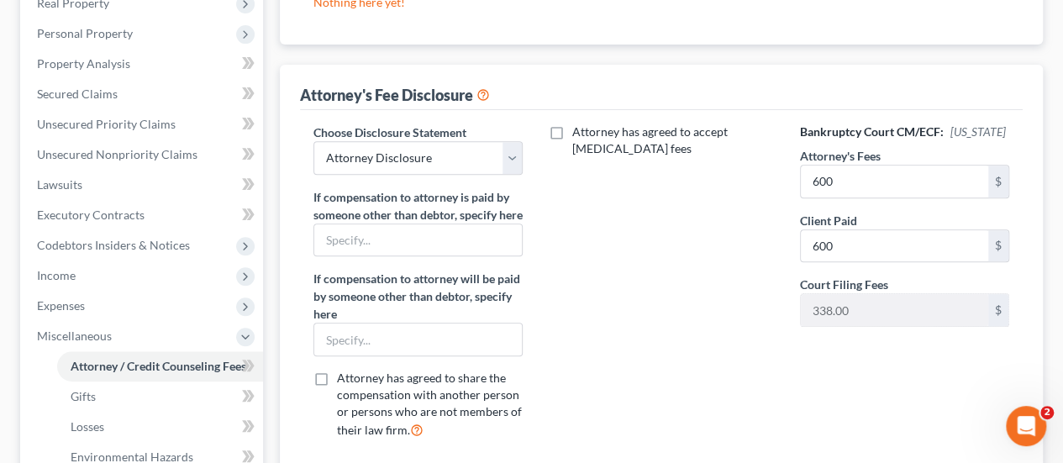
scroll to position [0, 0]
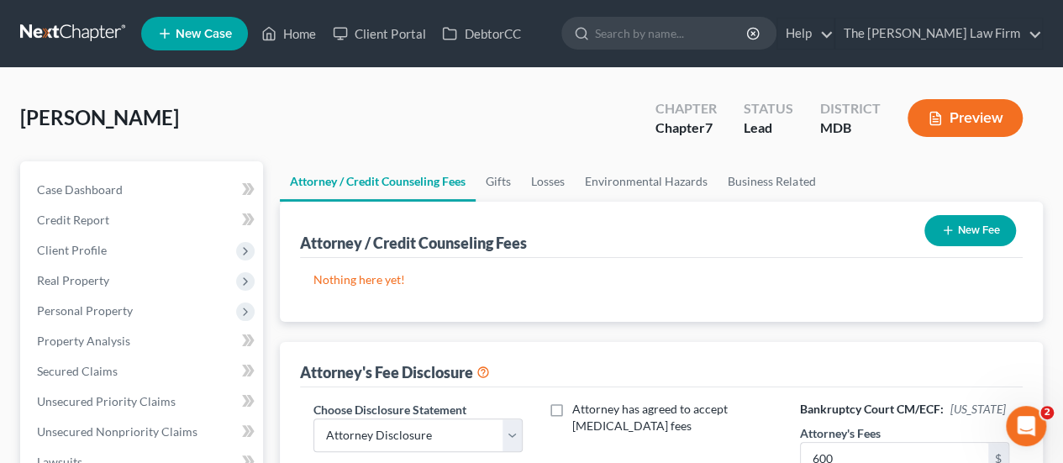
click at [942, 235] on icon "button" at bounding box center [947, 230] width 13 height 13
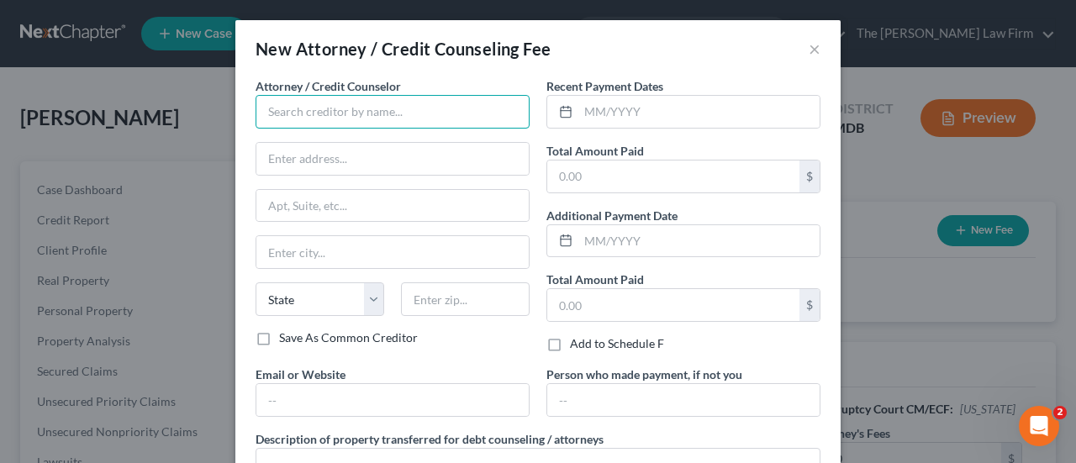
click at [346, 122] on input "text" at bounding box center [393, 112] width 274 height 34
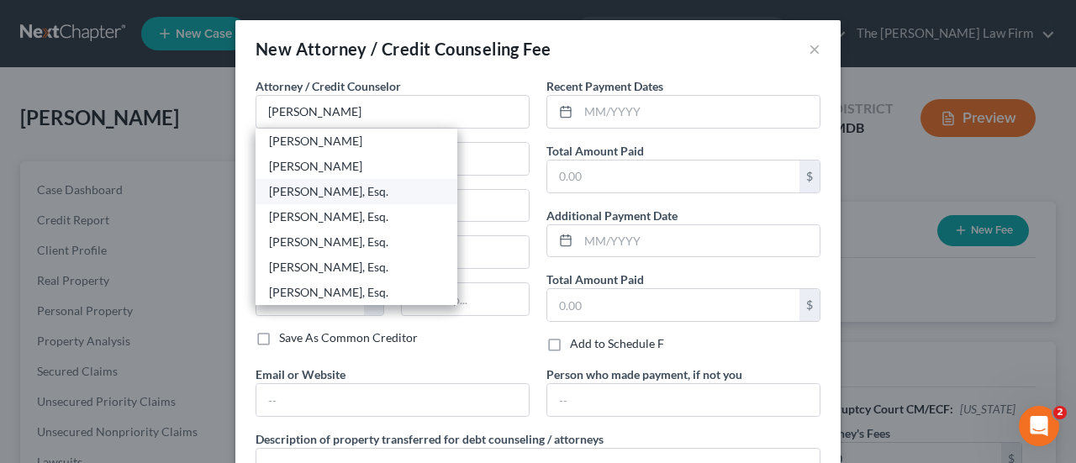
click at [340, 196] on div "[PERSON_NAME], Esq." at bounding box center [356, 191] width 175 height 17
type input "[PERSON_NAME], Esq."
type input "[STREET_ADDRESS]"
type input "#405"
type input "Prince [PERSON_NAME]"
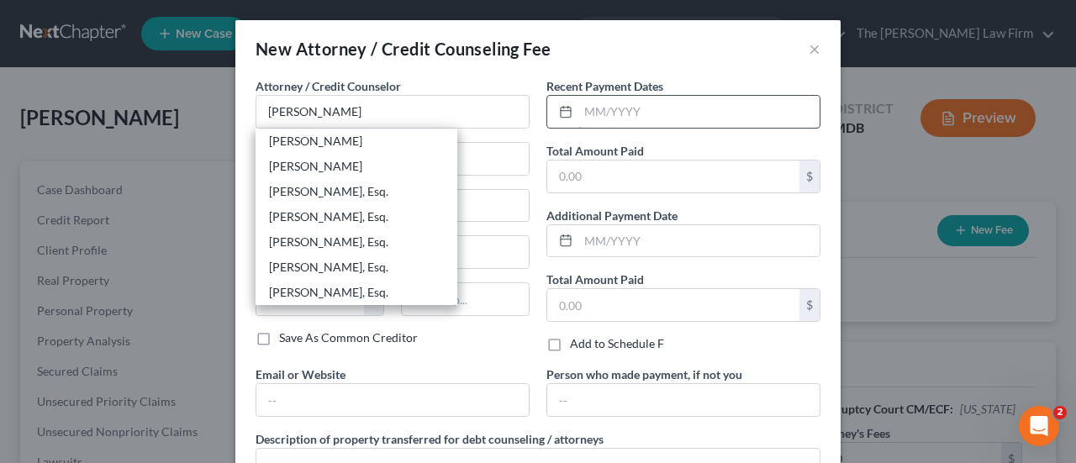
select select "21"
type input "20678"
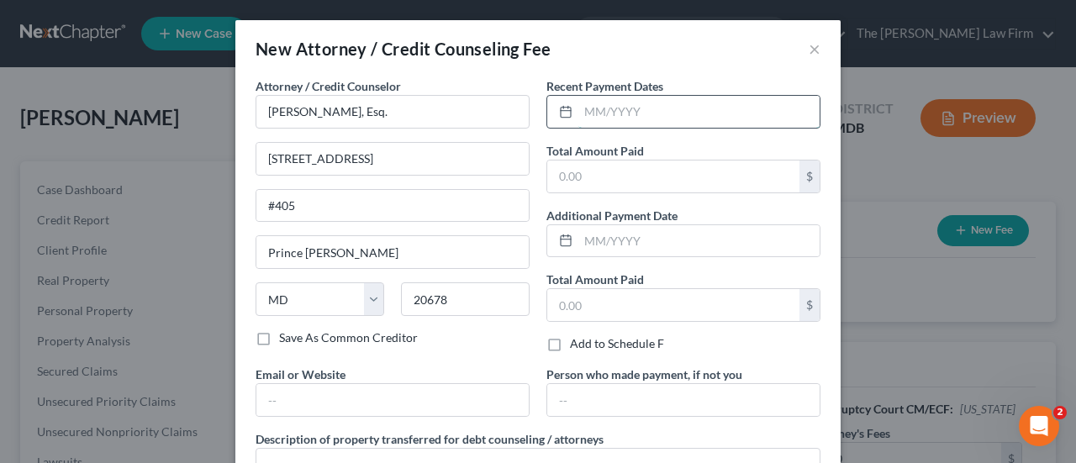
click at [602, 112] on input "text" at bounding box center [698, 112] width 241 height 32
drag, startPoint x: 809, startPoint y: 43, endPoint x: 161, endPoint y: 289, distance: 692.5
click at [809, 43] on button "×" at bounding box center [815, 49] width 12 height 20
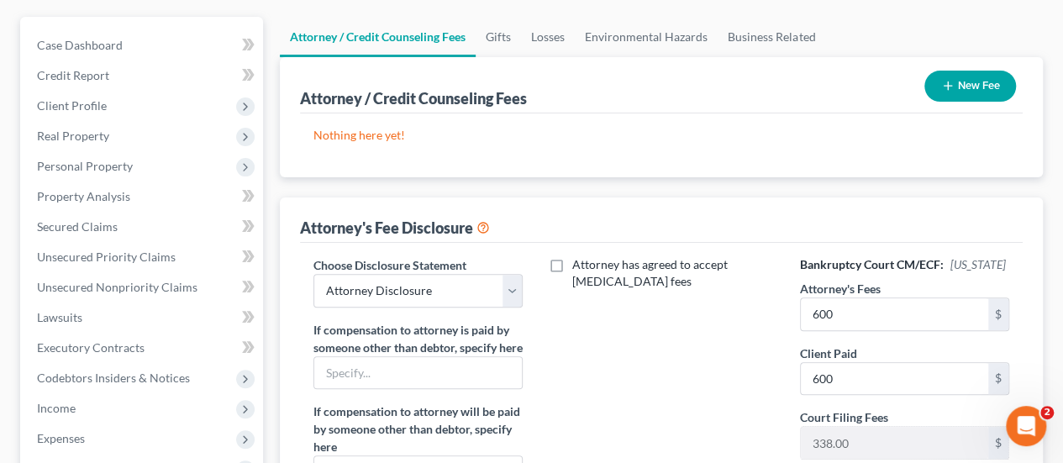
scroll to position [336, 0]
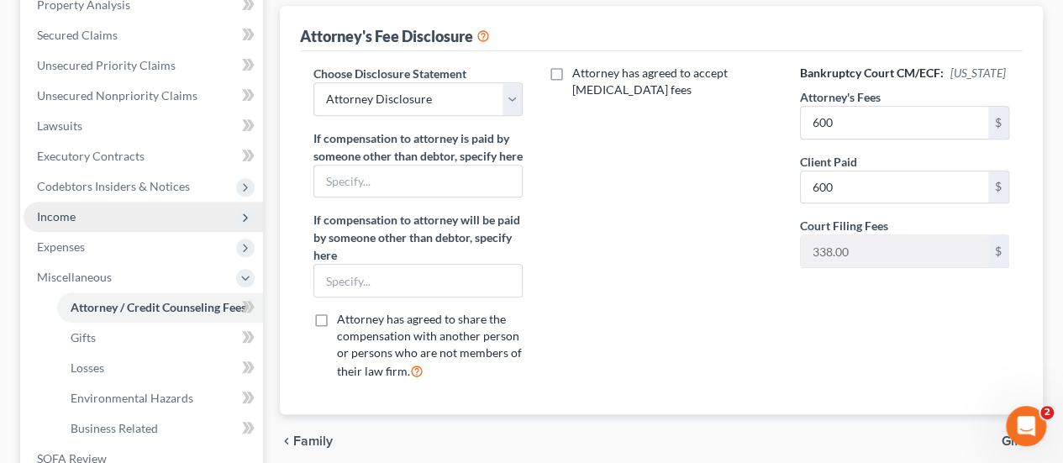
click at [67, 218] on span "Income" at bounding box center [56, 216] width 39 height 14
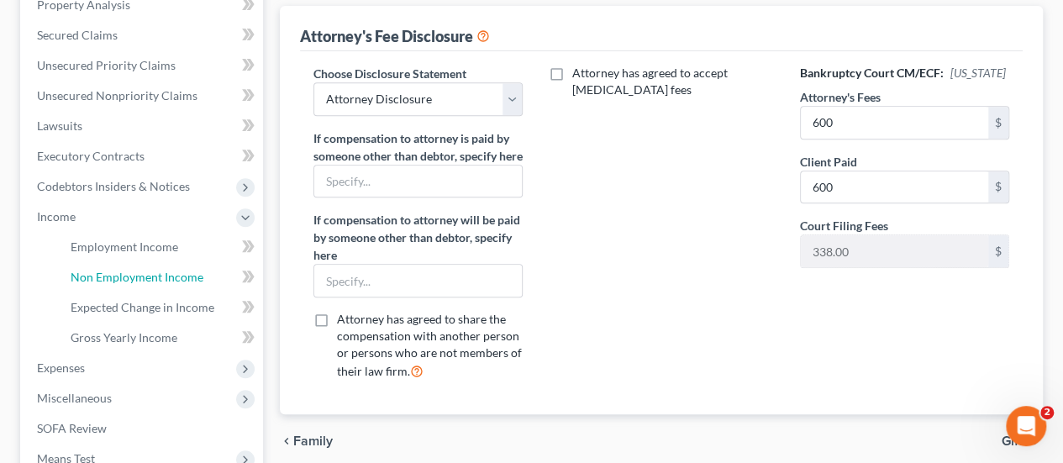
drag, startPoint x: 106, startPoint y: 277, endPoint x: 284, endPoint y: 225, distance: 185.4
click at [106, 277] on span "Non Employment Income" at bounding box center [137, 277] width 133 height 14
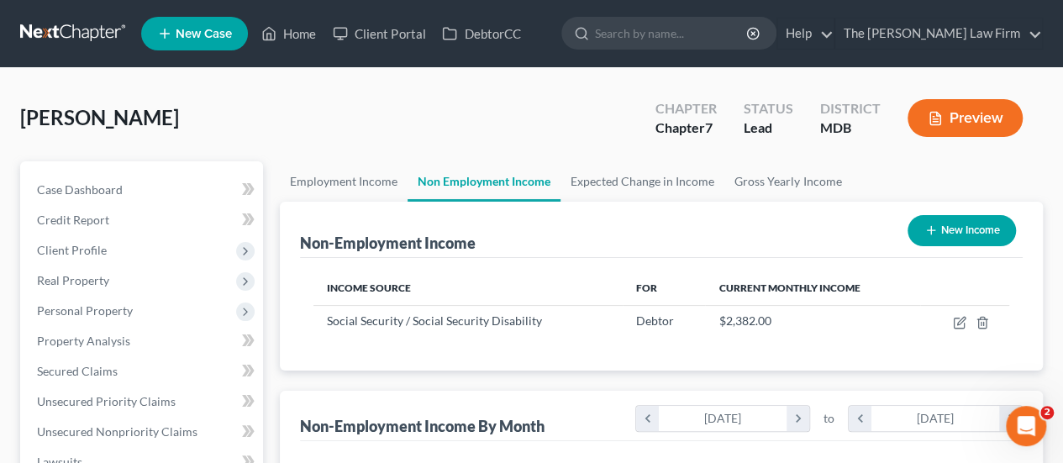
scroll to position [420, 0]
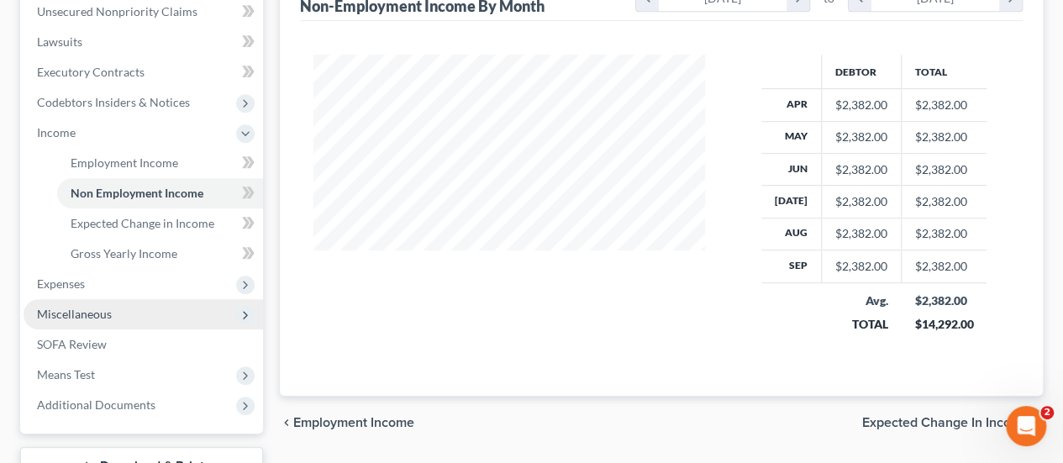
click at [97, 308] on span "Miscellaneous" at bounding box center [74, 314] width 75 height 14
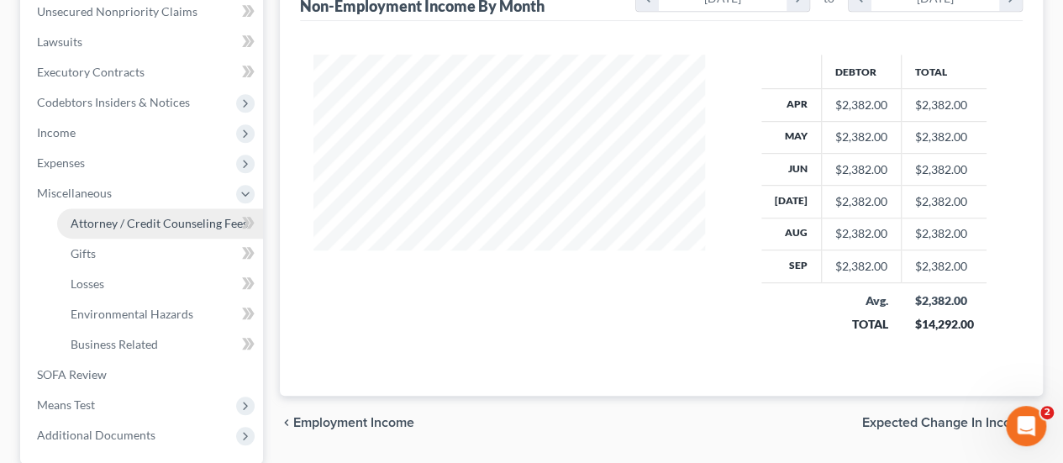
click at [155, 229] on span "Attorney / Credit Counseling Fees" at bounding box center [159, 223] width 177 height 14
select select "0"
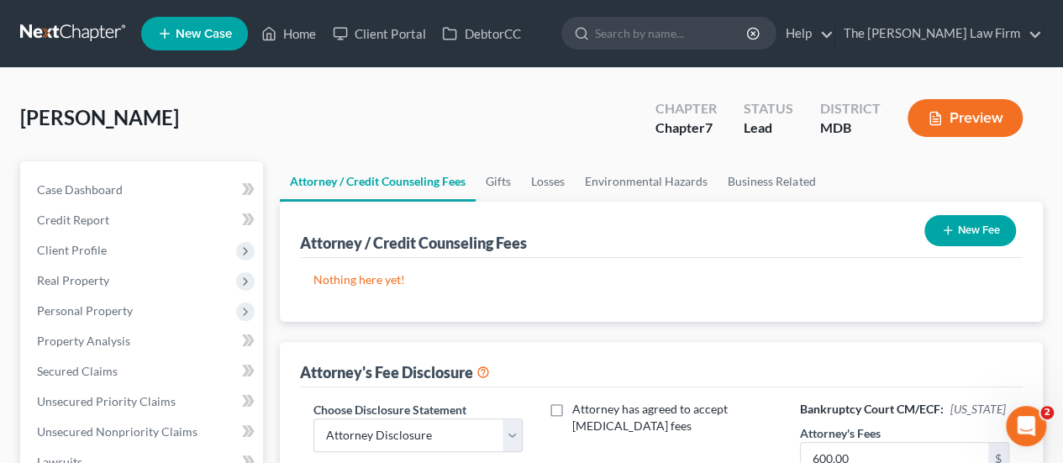
scroll to position [252, 0]
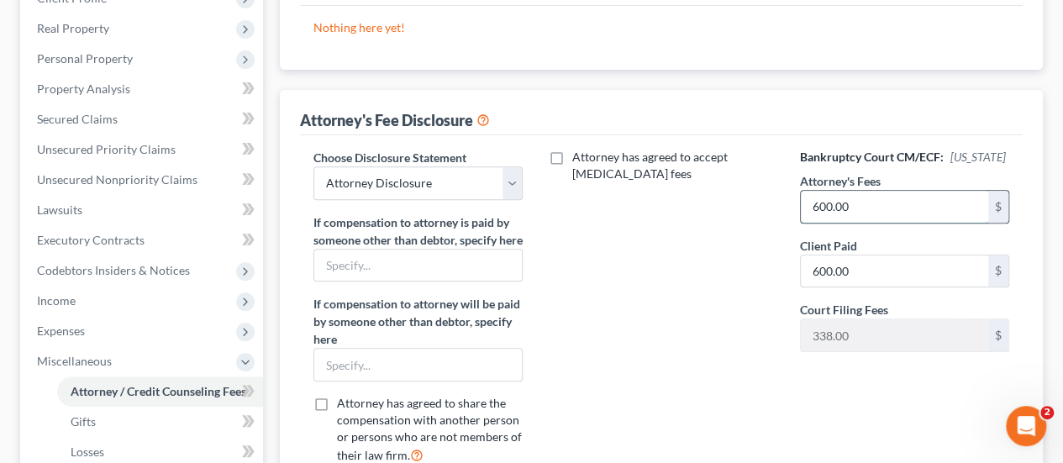
click at [863, 197] on input "600.00" at bounding box center [894, 207] width 187 height 32
type input "800"
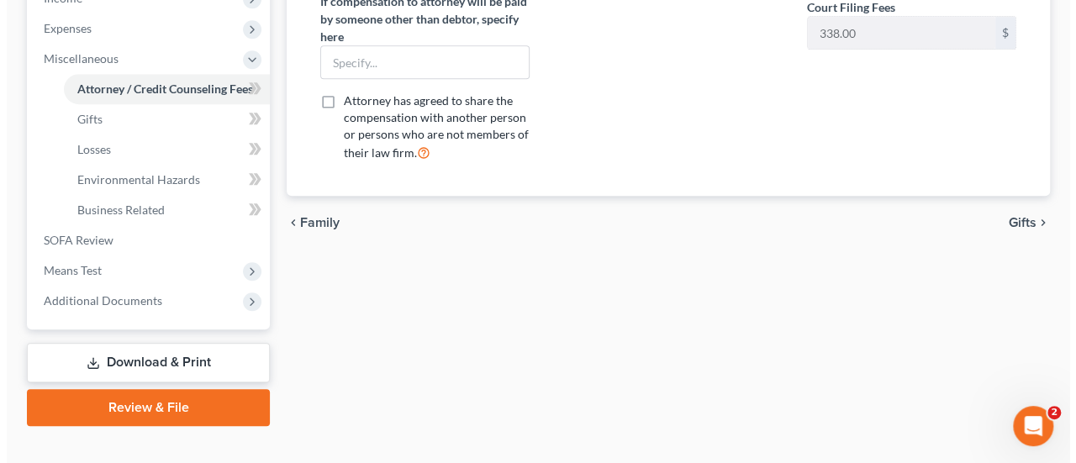
scroll to position [56, 0]
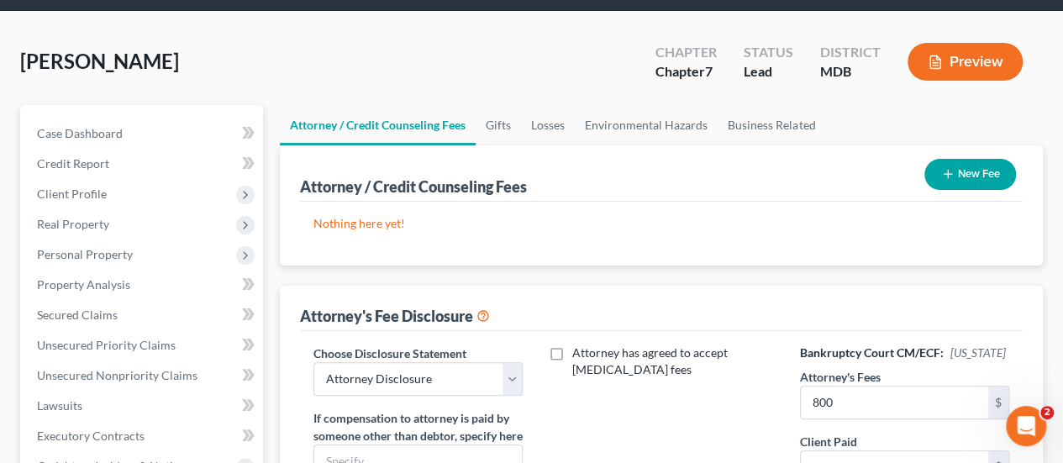
click at [968, 177] on button "New Fee" at bounding box center [971, 174] width 92 height 31
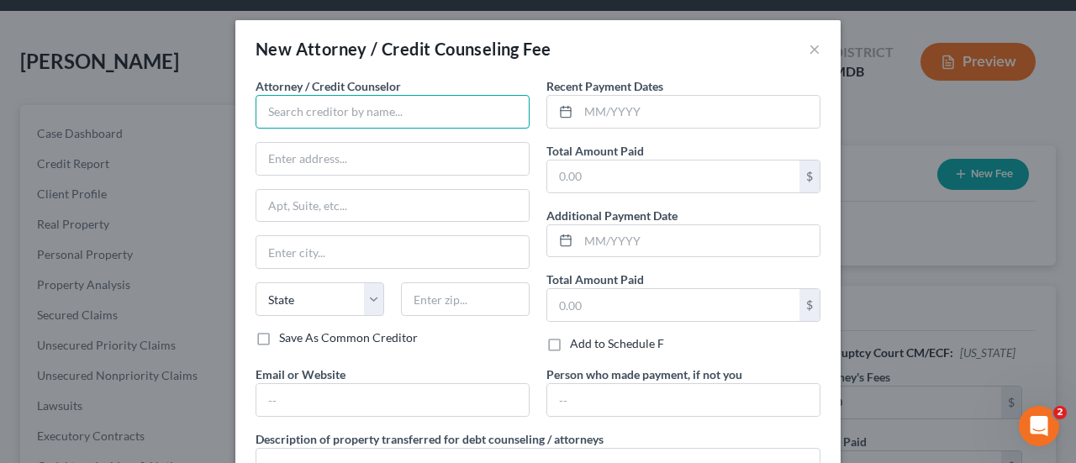
click at [319, 119] on input "text" at bounding box center [393, 112] width 274 height 34
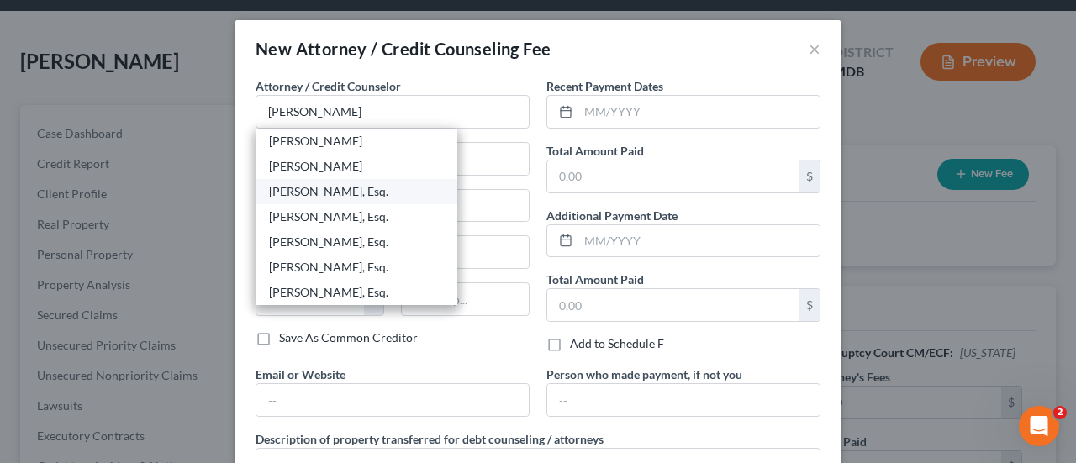
click at [328, 191] on div "[PERSON_NAME], Esq." at bounding box center [356, 191] width 175 height 17
type input "[PERSON_NAME], Esq."
type input "[STREET_ADDRESS]"
type input "#405"
type input "Prince [PERSON_NAME]"
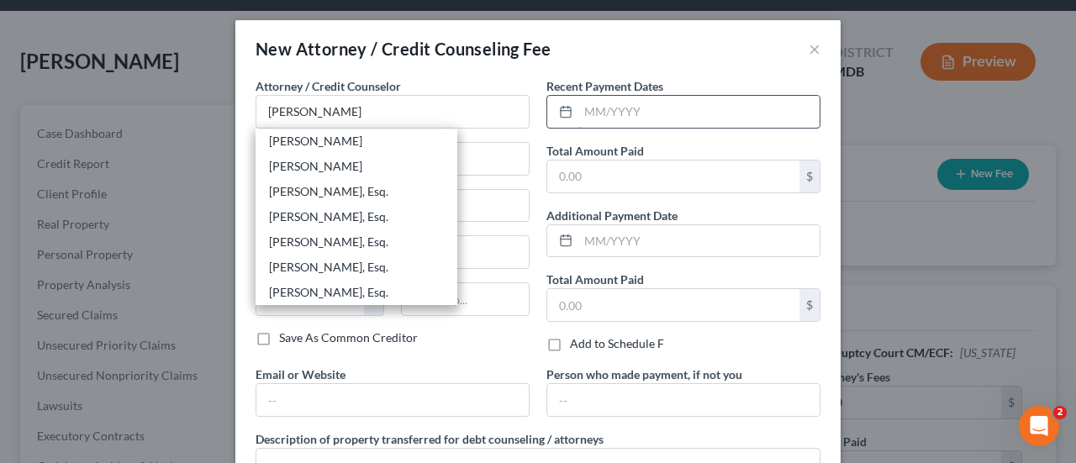
select select "21"
type input "20678"
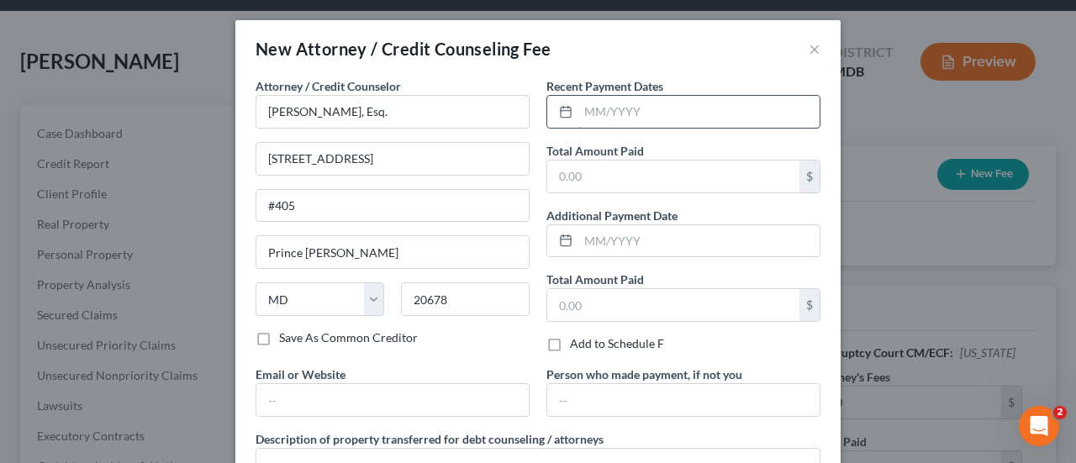
click at [596, 111] on input "text" at bounding box center [698, 112] width 241 height 32
type input "09/2025"
type input "800"
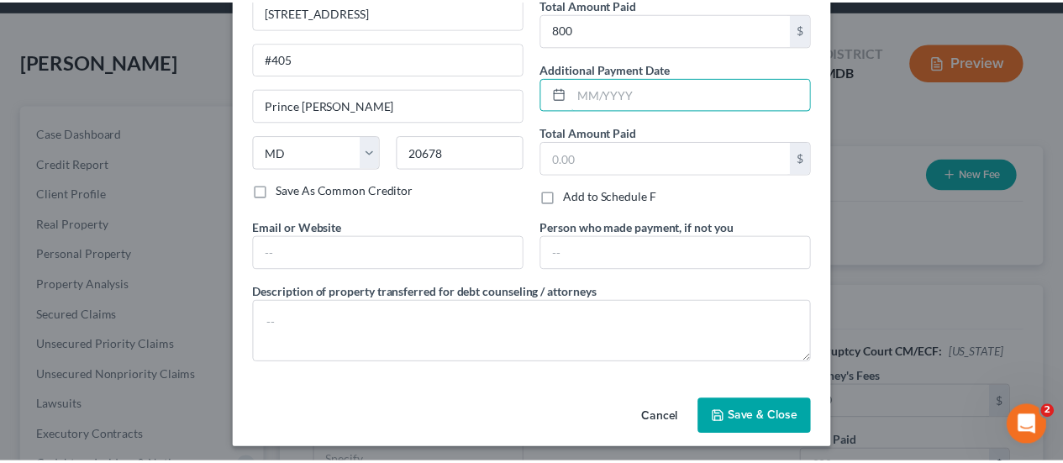
scroll to position [149, 0]
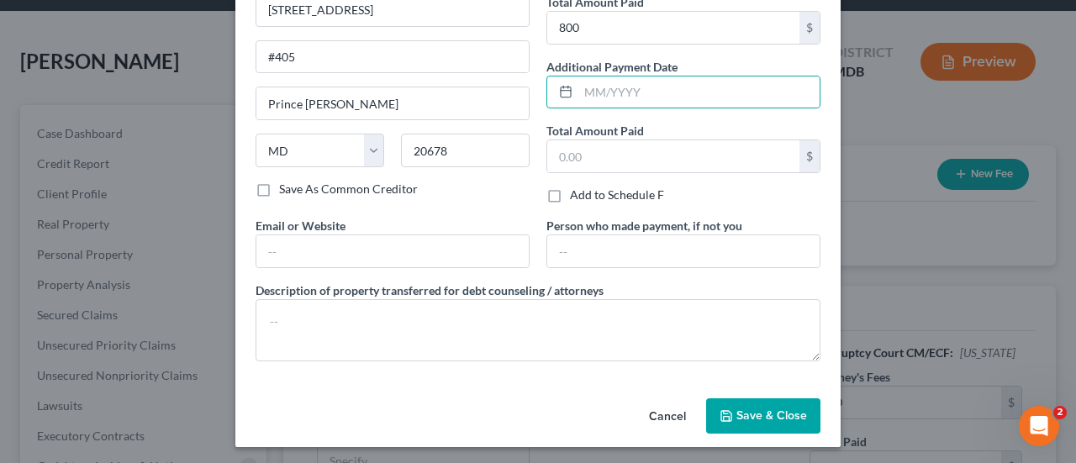
click at [750, 409] on span "Save & Close" at bounding box center [771, 416] width 71 height 14
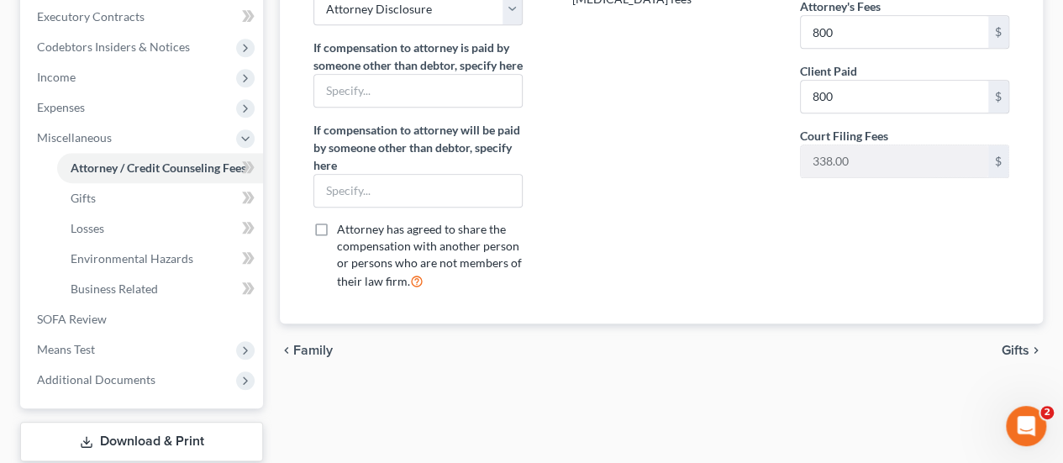
scroll to position [477, 0]
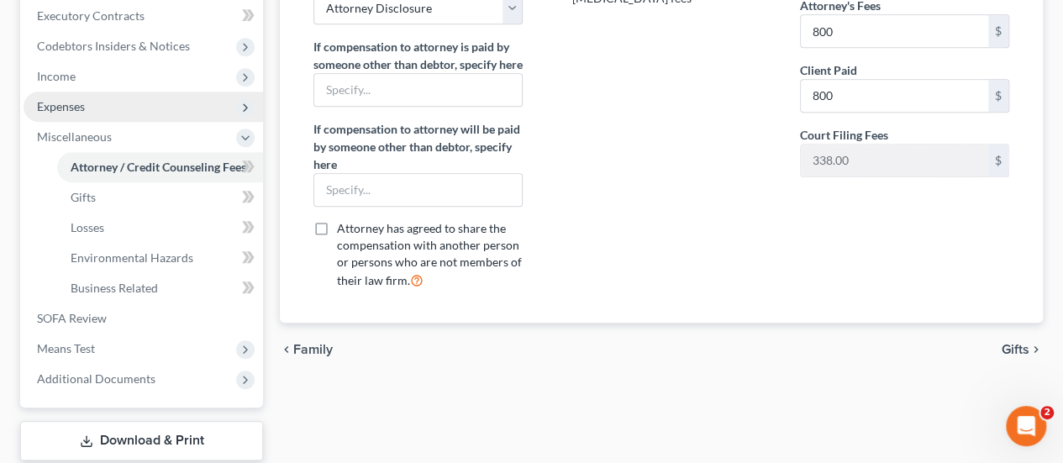
click at [58, 103] on span "Expenses" at bounding box center [61, 106] width 48 height 14
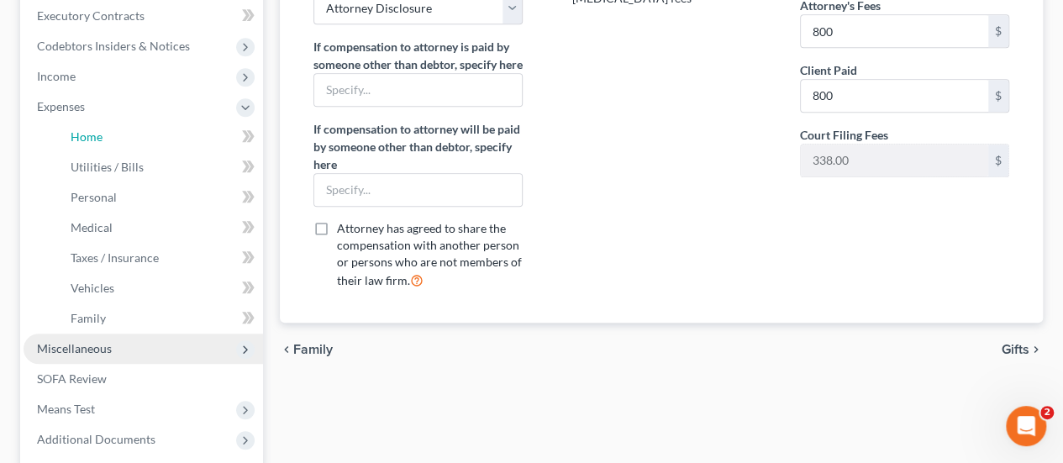
click at [98, 143] on link "Home" at bounding box center [160, 137] width 206 height 30
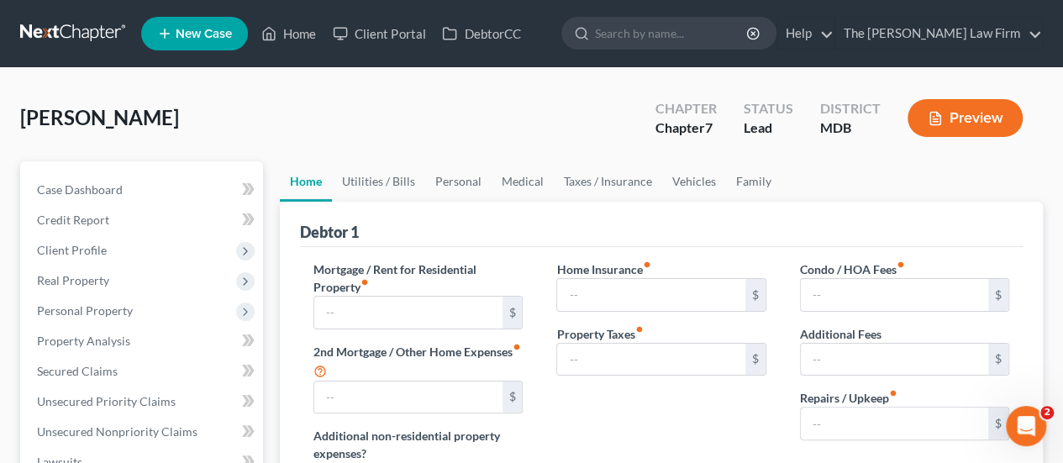
type input "900.00"
type input "0.00"
radio input "true"
type input "0.00"
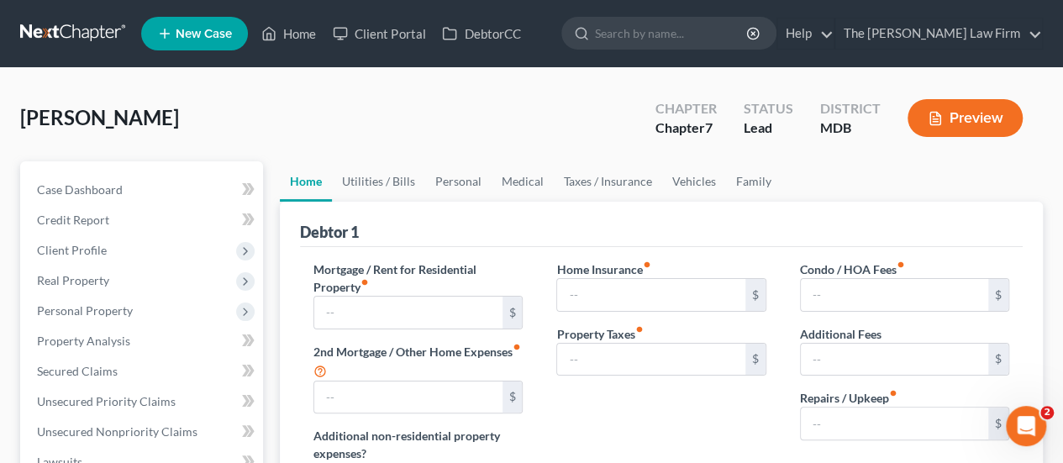
type input "0.00"
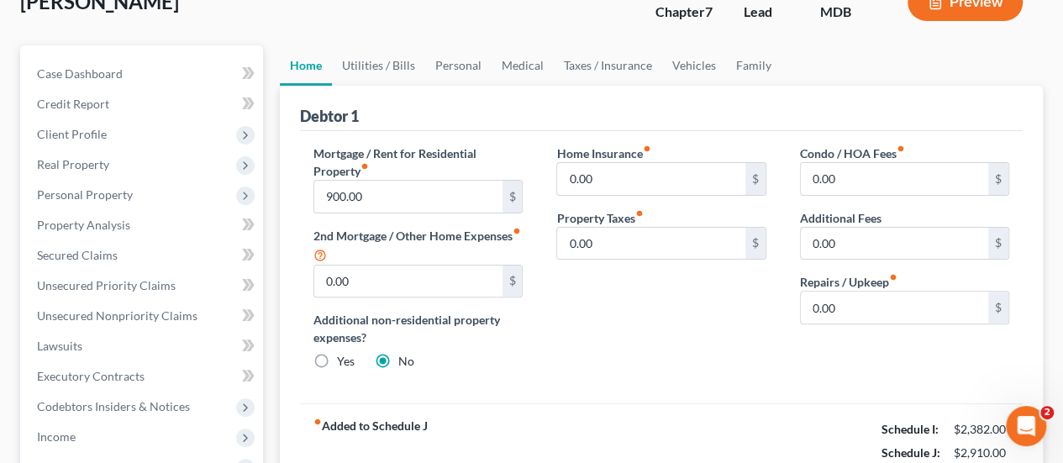
scroll to position [51, 0]
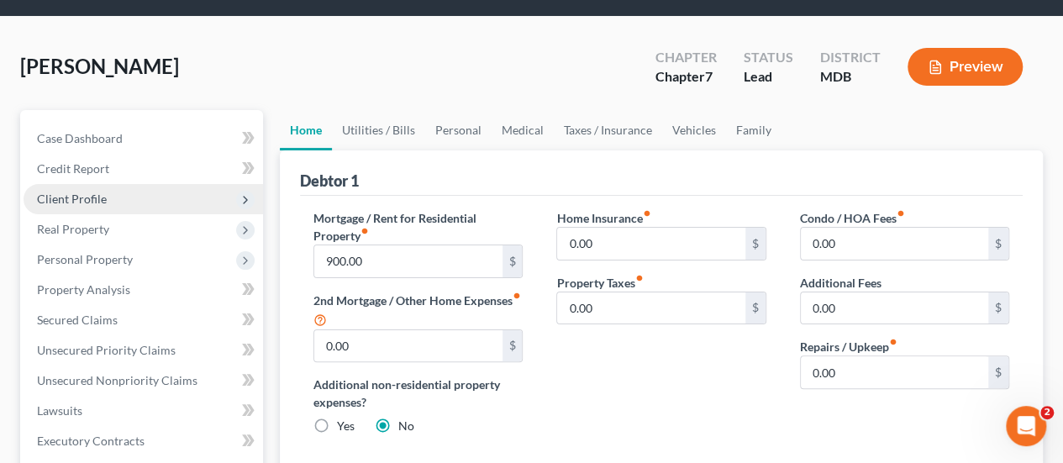
click at [79, 197] on span "Client Profile" at bounding box center [72, 199] width 70 height 14
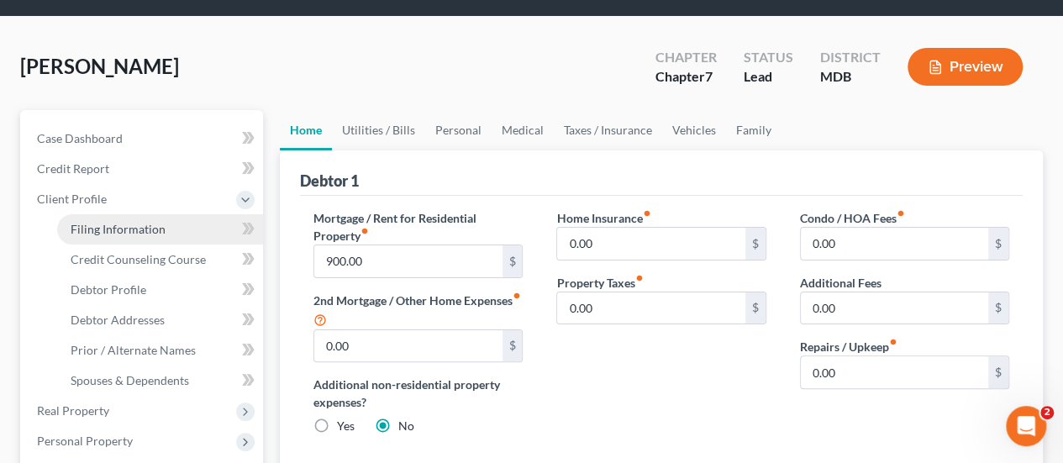
click at [119, 228] on span "Filing Information" at bounding box center [118, 229] width 95 height 14
select select "1"
select select "0"
select select "38"
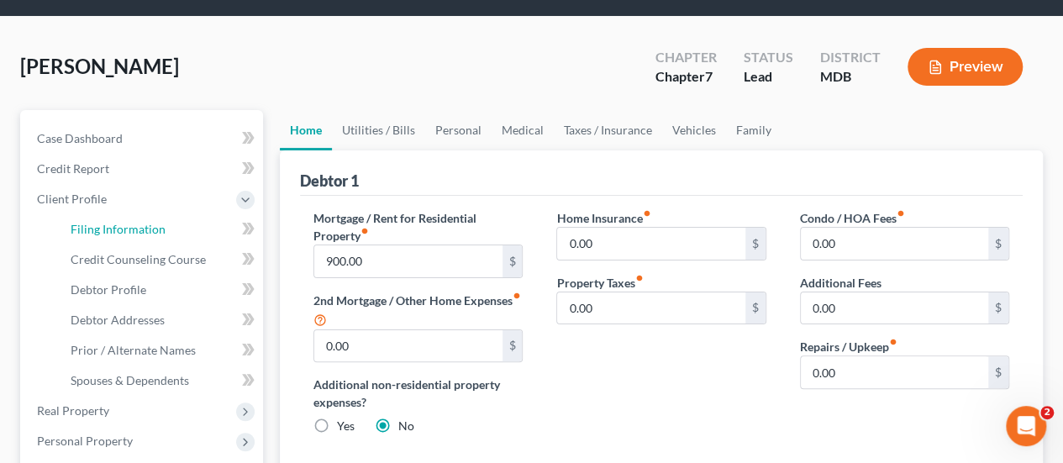
select select "0"
select select "21"
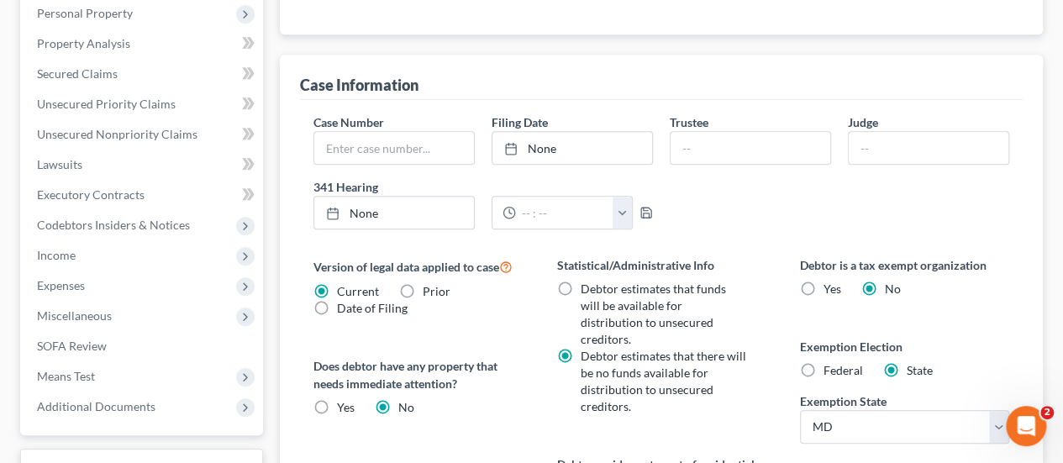
scroll to position [672, 0]
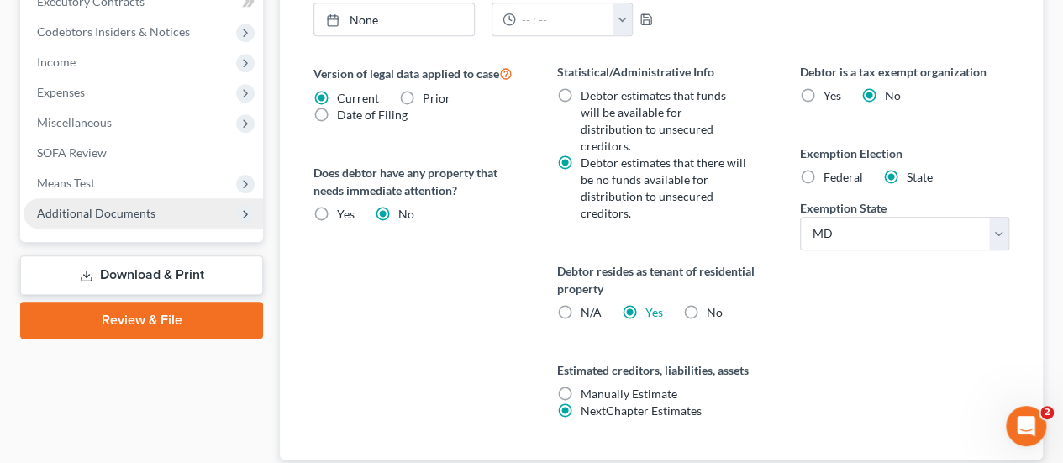
click at [100, 218] on span "Additional Documents" at bounding box center [96, 213] width 119 height 14
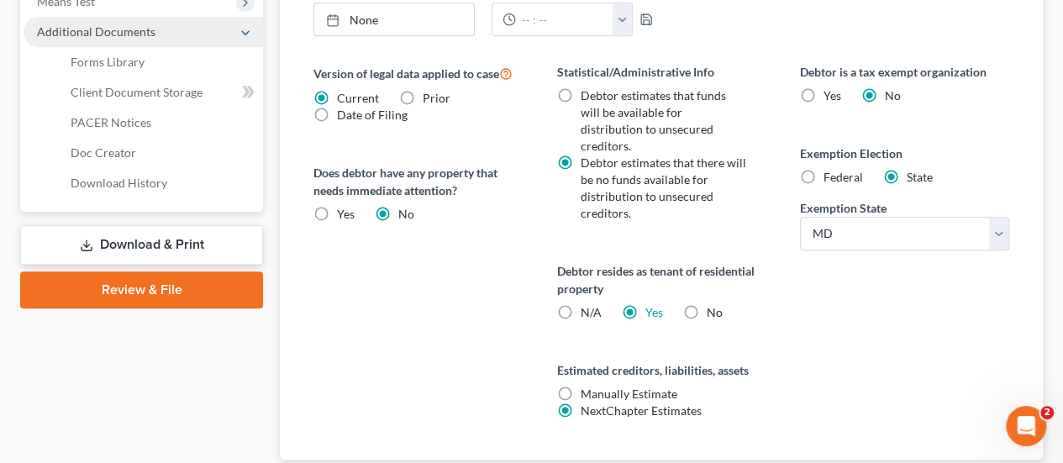
scroll to position [491, 0]
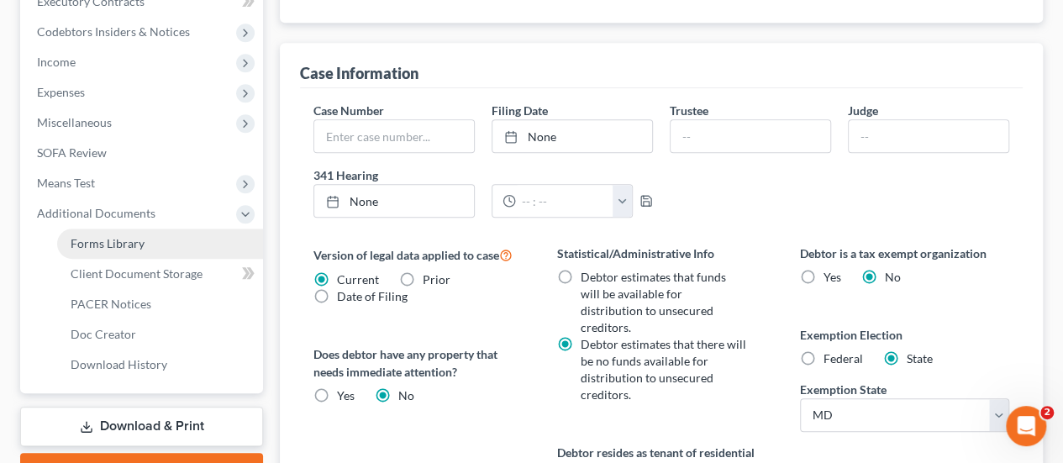
click at [116, 250] on link "Forms Library" at bounding box center [160, 244] width 206 height 30
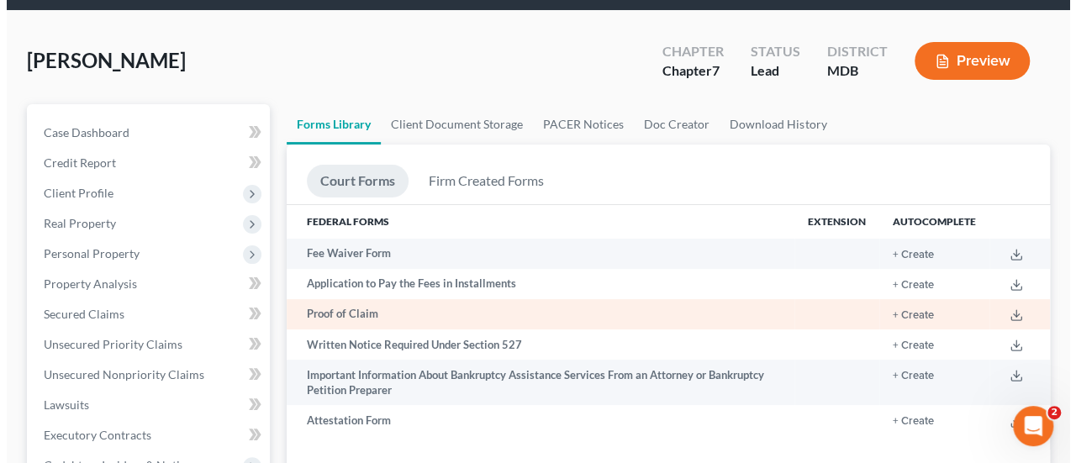
scroll to position [84, 0]
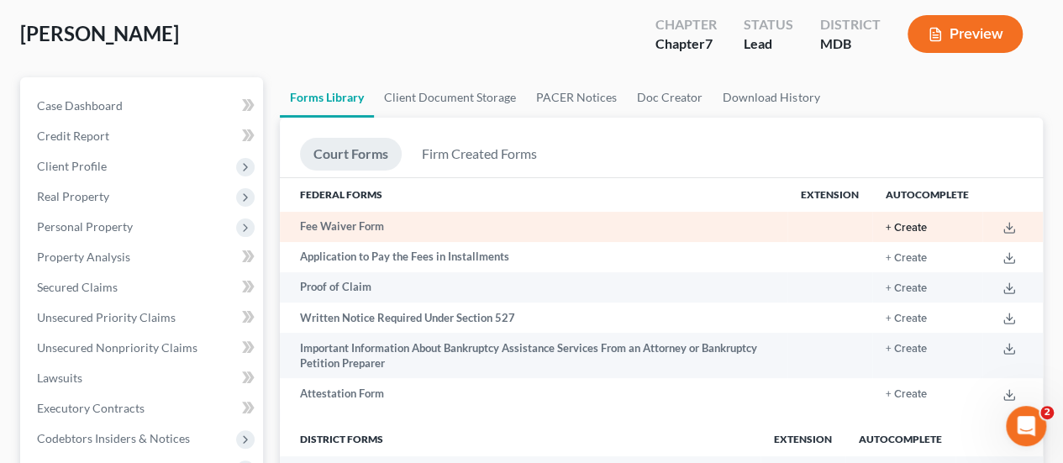
click at [919, 226] on button "+ Create" at bounding box center [906, 228] width 41 height 11
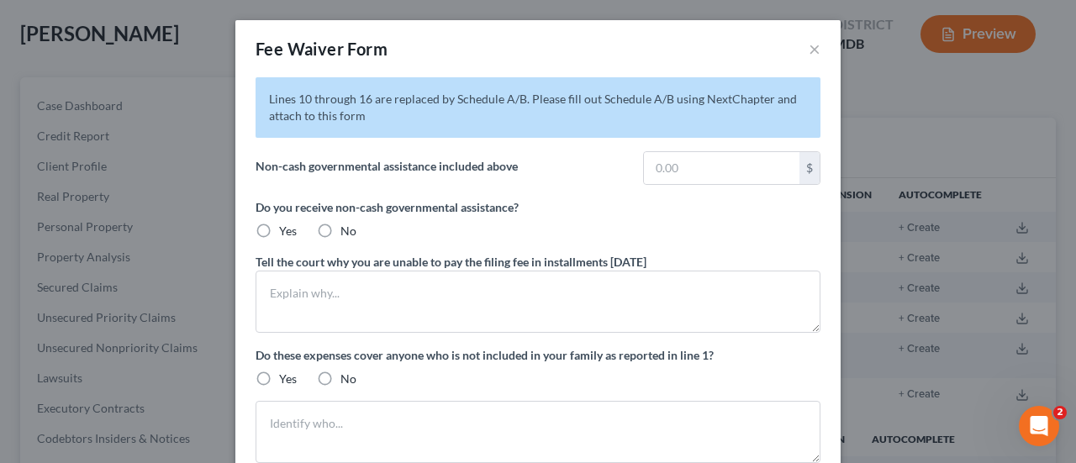
click at [340, 231] on label "No" at bounding box center [348, 231] width 16 height 17
click at [347, 231] on input "No" at bounding box center [352, 228] width 11 height 11
radio input "true"
click at [340, 378] on label "No" at bounding box center [348, 379] width 16 height 17
click at [347, 378] on input "No" at bounding box center [352, 376] width 11 height 11
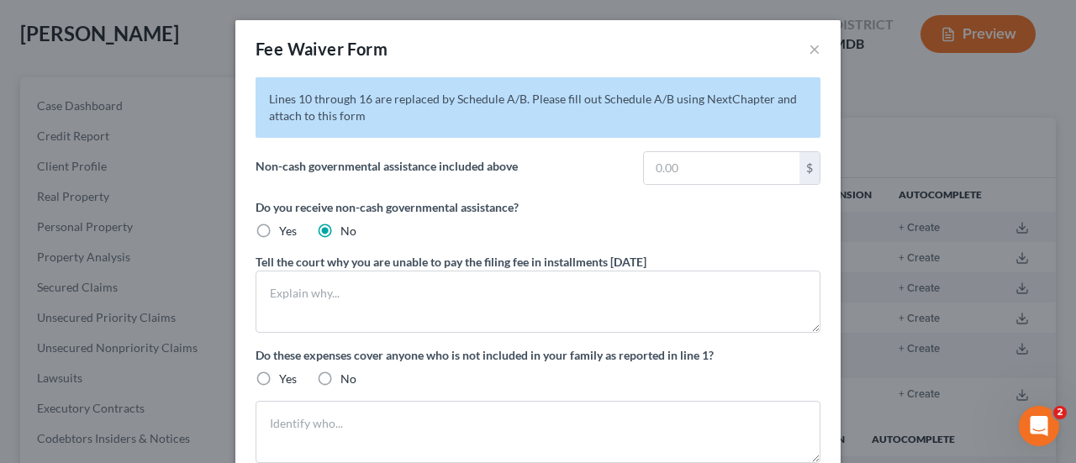
radio input "true"
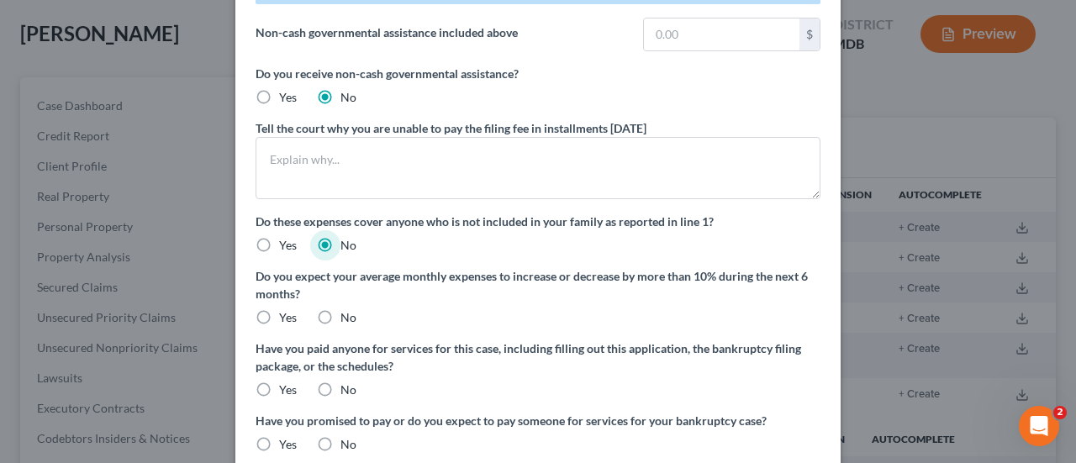
scroll to position [168, 0]
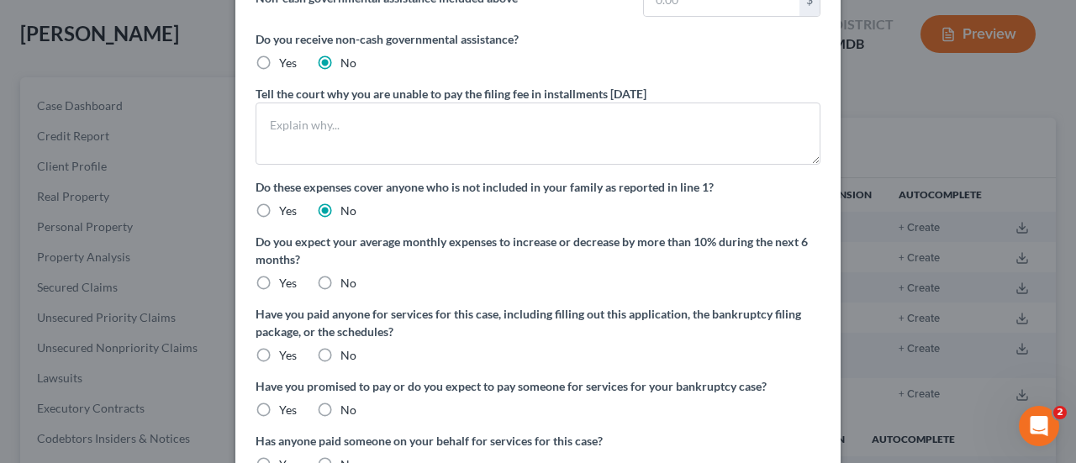
click at [340, 286] on label "No" at bounding box center [348, 283] width 16 height 17
click at [347, 286] on input "No" at bounding box center [352, 280] width 11 height 11
radio input "true"
click at [340, 356] on label "No" at bounding box center [348, 355] width 16 height 17
click at [347, 356] on input "No" at bounding box center [352, 352] width 11 height 11
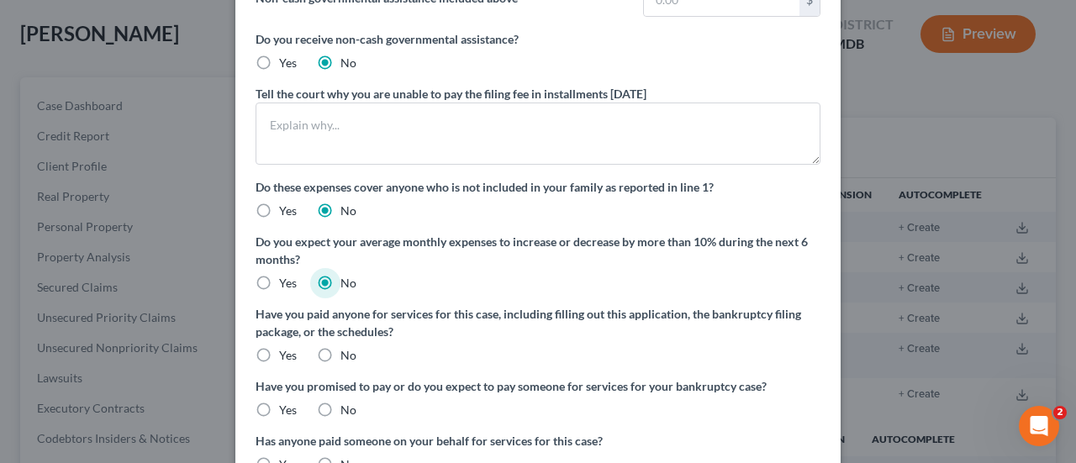
radio input "true"
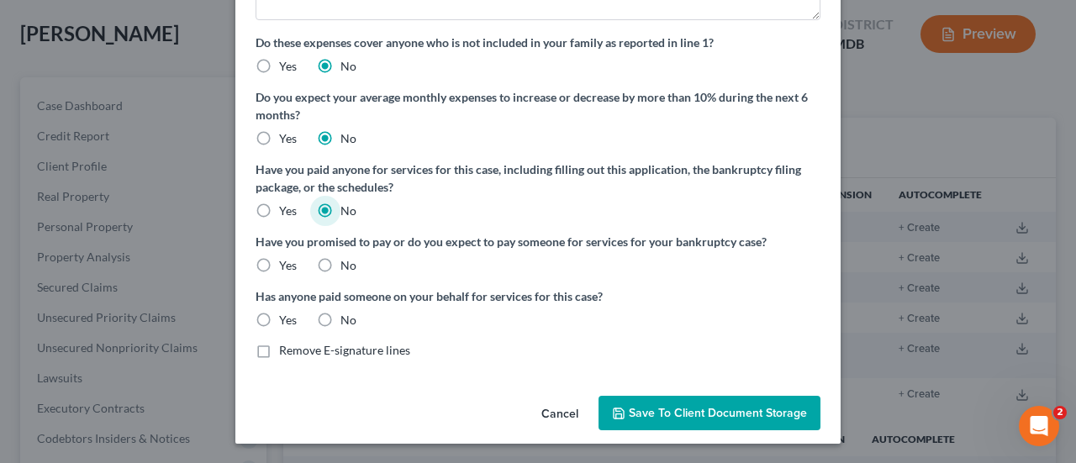
click at [340, 261] on label "No" at bounding box center [348, 265] width 16 height 17
click at [347, 261] on input "No" at bounding box center [352, 262] width 11 height 11
radio input "true"
click at [340, 318] on label "No" at bounding box center [348, 320] width 16 height 17
click at [347, 318] on input "No" at bounding box center [352, 317] width 11 height 11
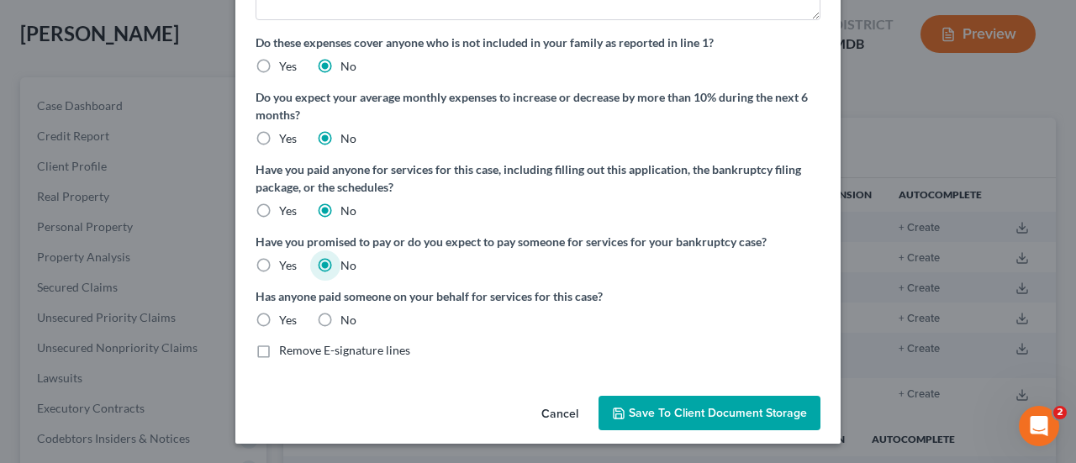
radio input "true"
click at [635, 409] on span "Save to Client Document Storage" at bounding box center [718, 413] width 178 height 14
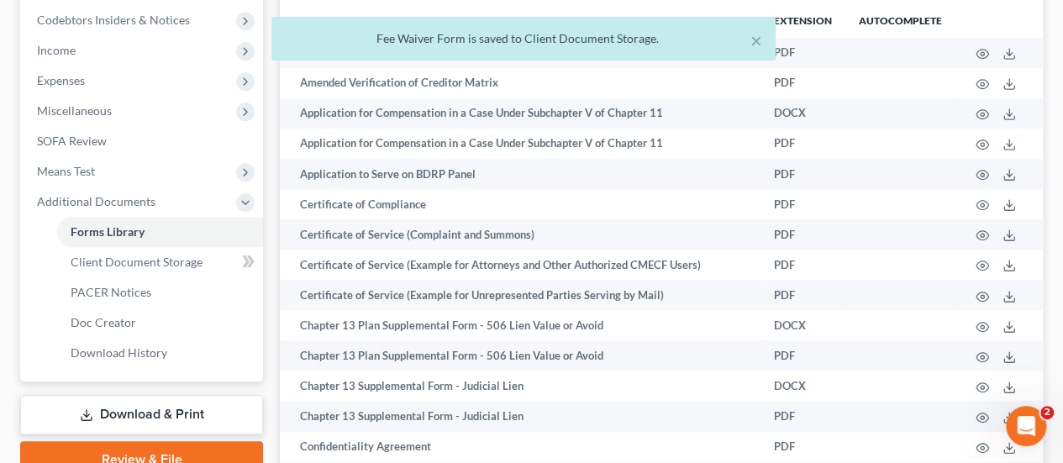
scroll to position [504, 0]
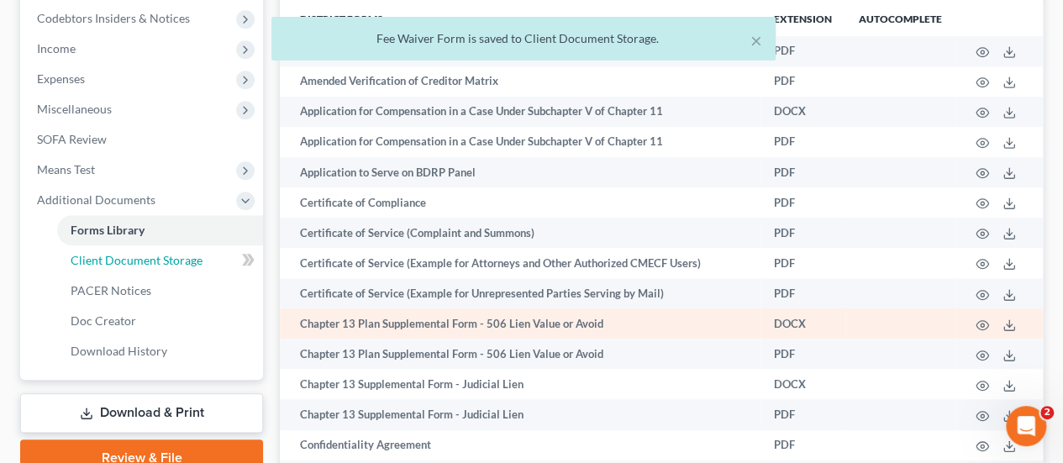
drag, startPoint x: 151, startPoint y: 265, endPoint x: 740, endPoint y: 326, distance: 591.6
click at [151, 265] on span "Client Document Storage" at bounding box center [137, 260] width 132 height 14
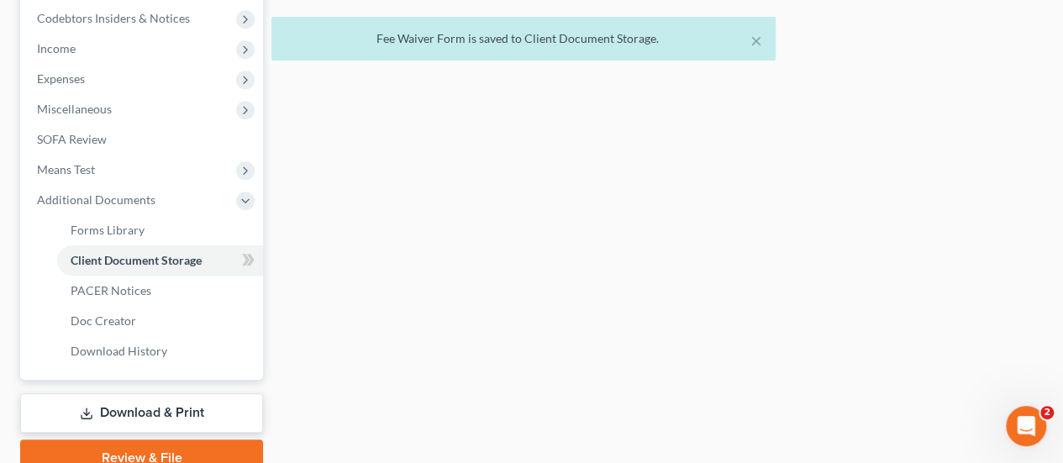
select select "14"
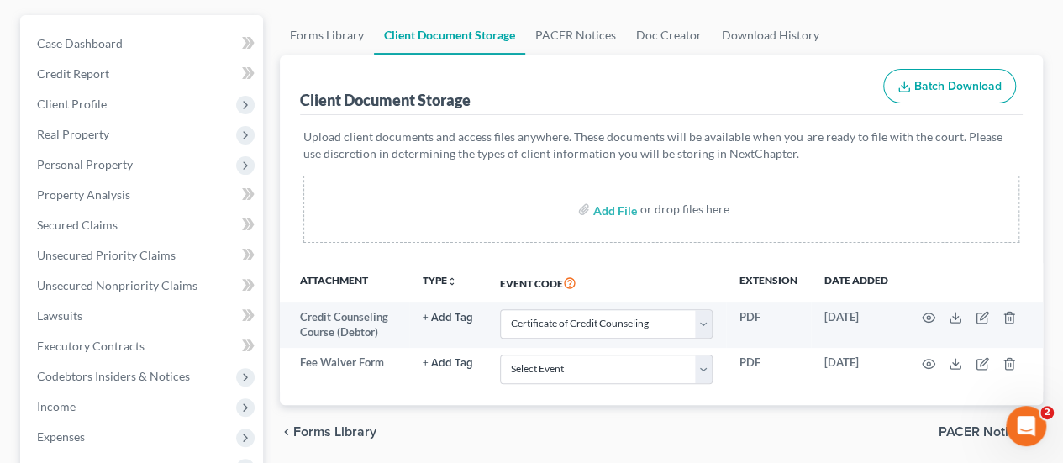
scroll to position [336, 0]
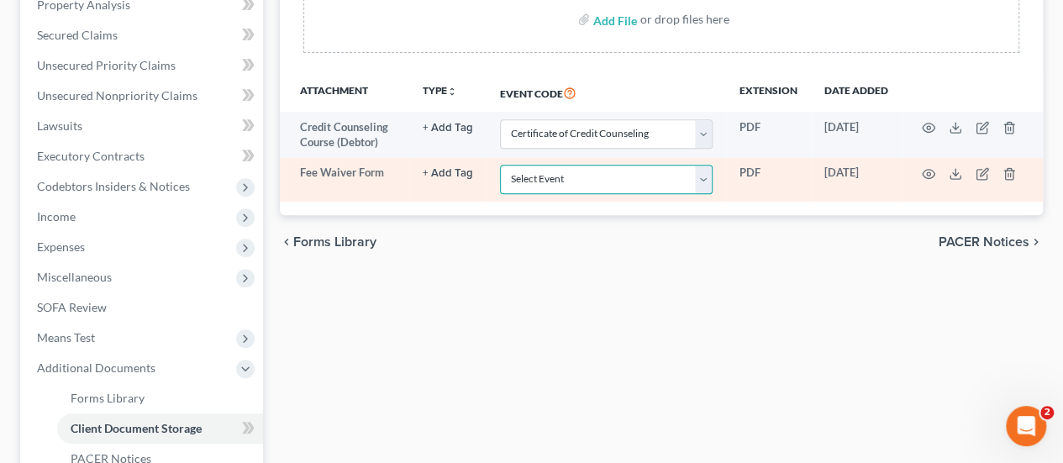
drag, startPoint x: 546, startPoint y: 181, endPoint x: 554, endPoint y: 189, distance: 11.9
click at [546, 181] on select "Select Event Affidavit Affidavit of Adequate Protection and Lease Payments Affi…" at bounding box center [606, 179] width 213 height 29
select select "46"
click at [500, 165] on select "Select Event Affidavit Affidavit of Adequate Protection and Lease Payments Affi…" at bounding box center [606, 179] width 213 height 29
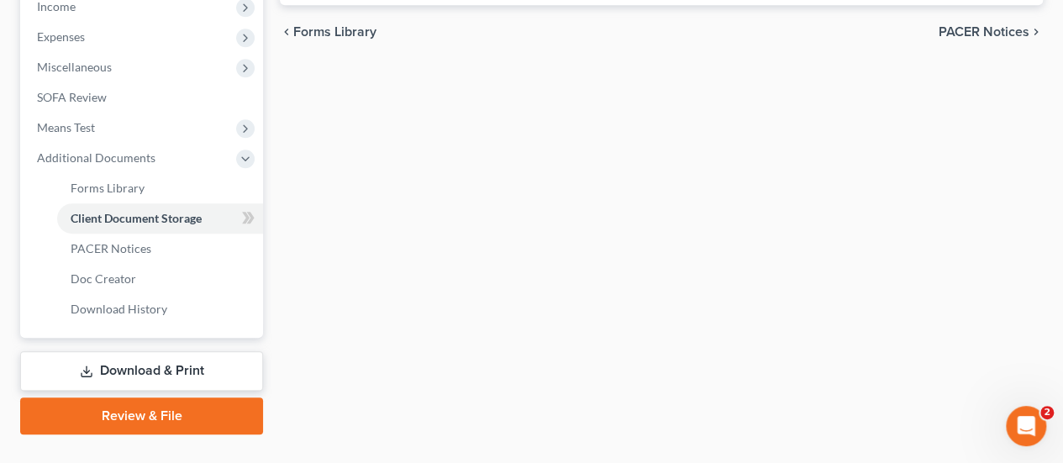
scroll to position [579, 0]
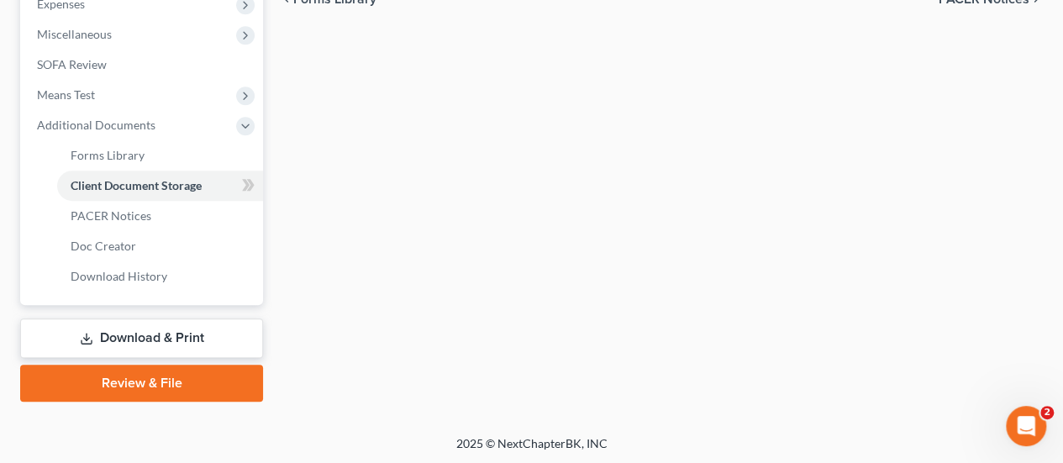
drag, startPoint x: 150, startPoint y: 379, endPoint x: 572, endPoint y: 311, distance: 428.3
click at [150, 379] on link "Review & File" at bounding box center [141, 383] width 243 height 37
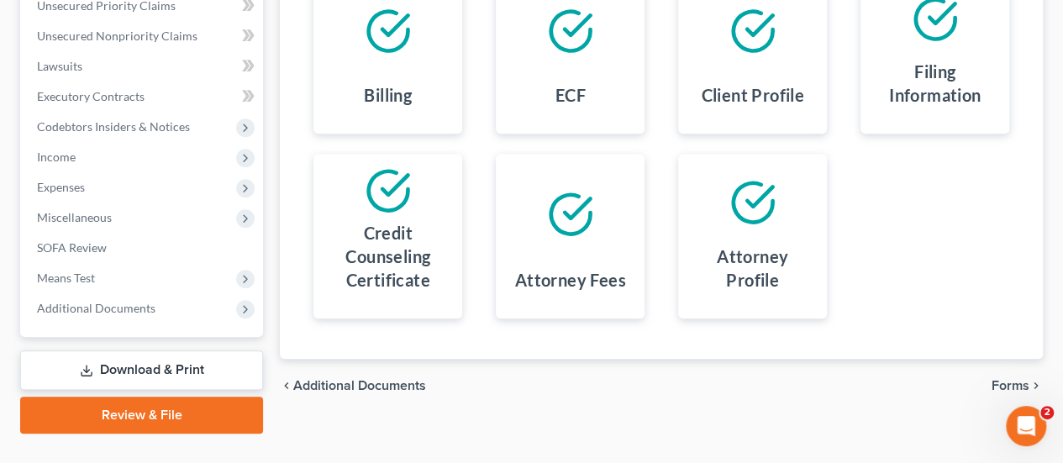
scroll to position [428, 0]
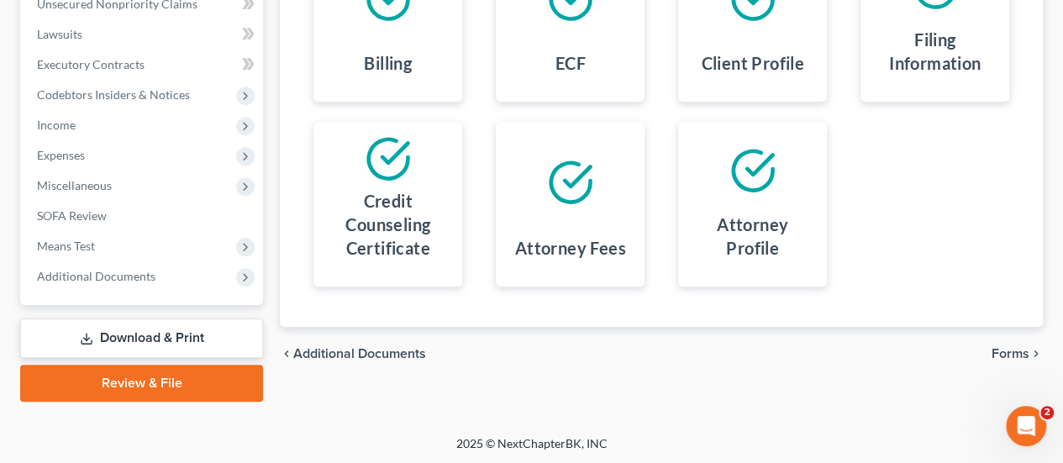
click at [1010, 347] on span "Forms" at bounding box center [1011, 353] width 38 height 13
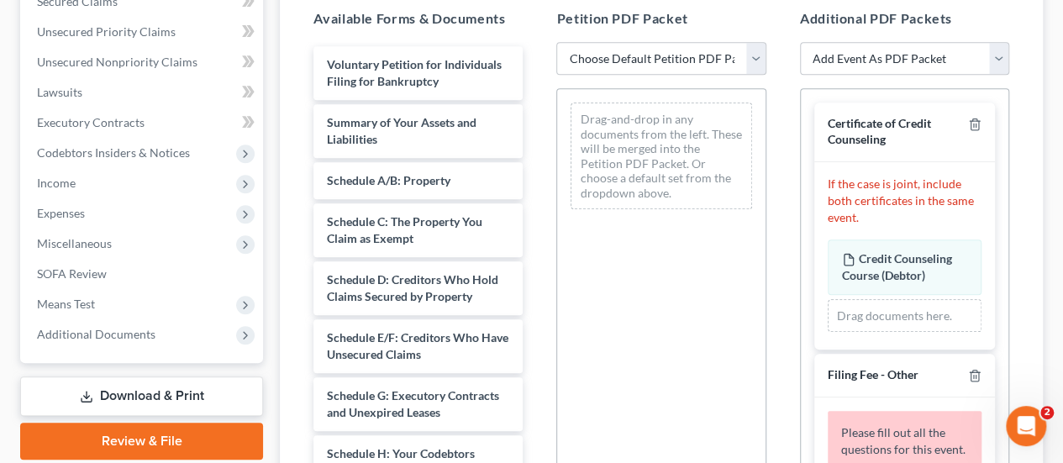
scroll to position [344, 0]
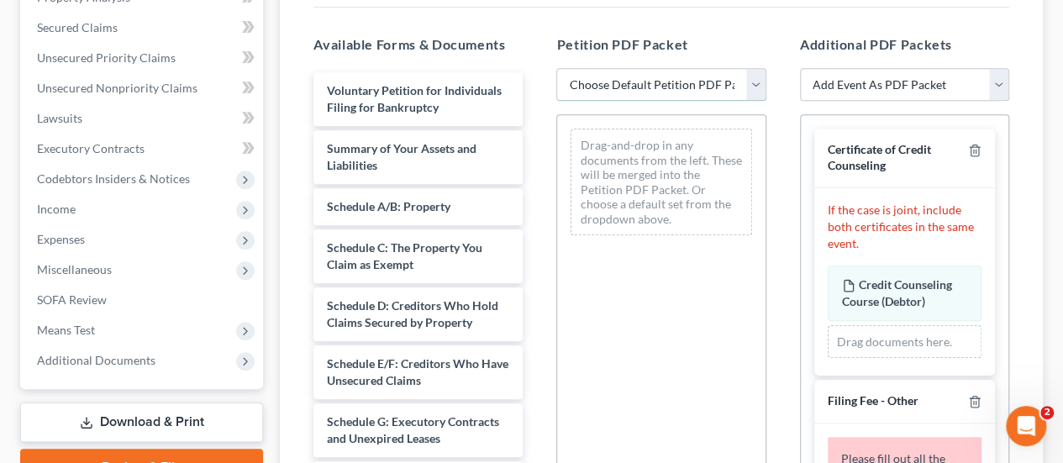
click at [627, 80] on select "Choose Default Petition PDF Packet Emergency Filing (Voluntary Petition and Cre…" at bounding box center [660, 85] width 209 height 34
select select "1"
click at [556, 68] on select "Choose Default Petition PDF Packet Emergency Filing (Voluntary Petition and Cre…" at bounding box center [660, 85] width 209 height 34
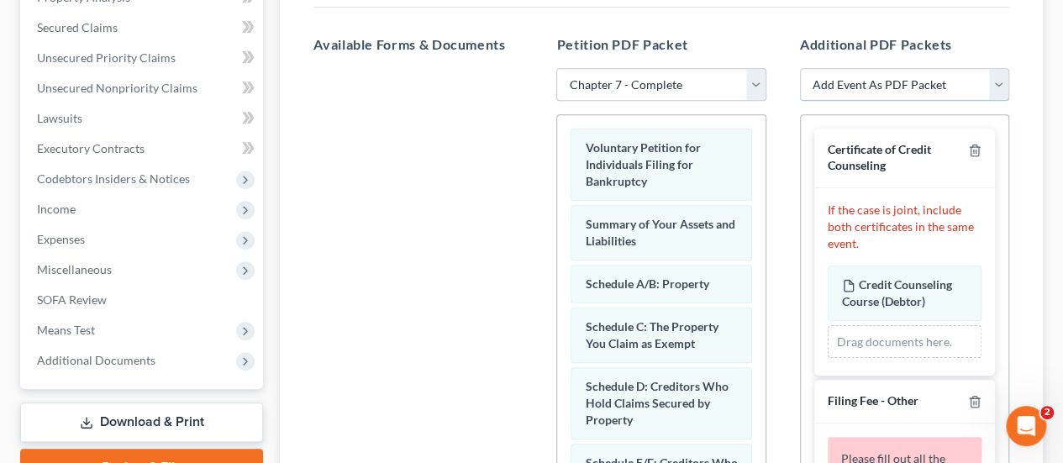
click at [997, 88] on select "Add Event As PDF Packet Affidavit Affidavit of Adequate Protection and Lease Pa…" at bounding box center [904, 85] width 209 height 34
click at [1044, 84] on div "Review Assemble File Review This court does not allow electronic filing for cas…" at bounding box center [662, 241] width 780 height 847
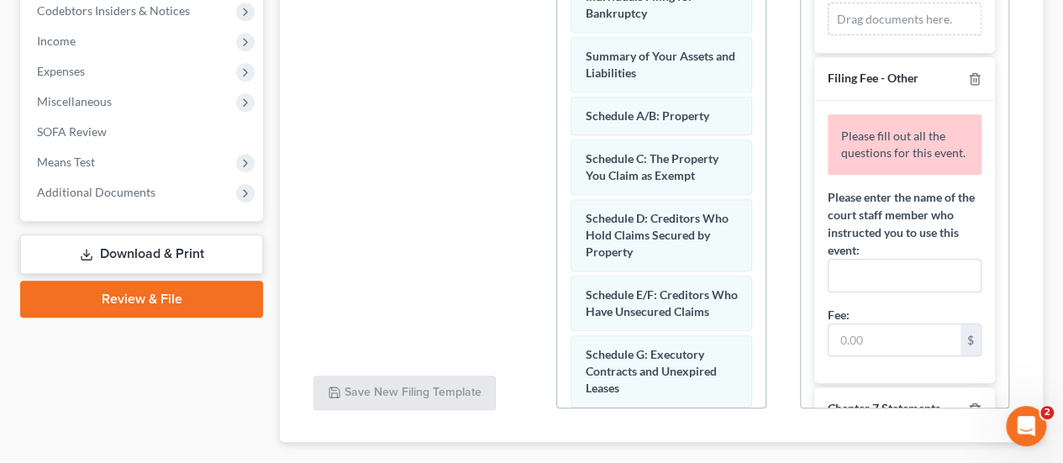
scroll to position [168, 0]
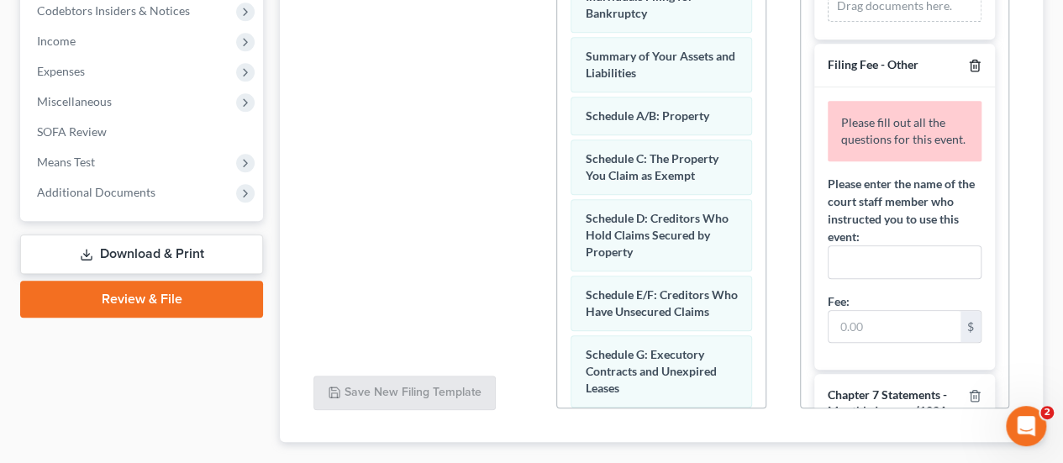
click at [968, 63] on icon "button" at bounding box center [974, 65] width 13 height 13
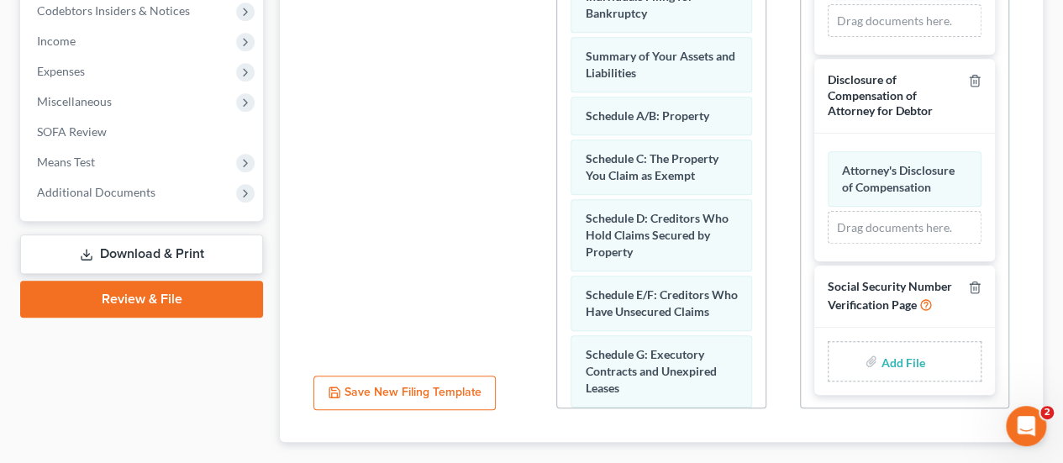
scroll to position [469, 0]
click at [899, 361] on input "file" at bounding box center [901, 361] width 40 height 30
type input "C:\fakepath\SSN Stmt.pdf"
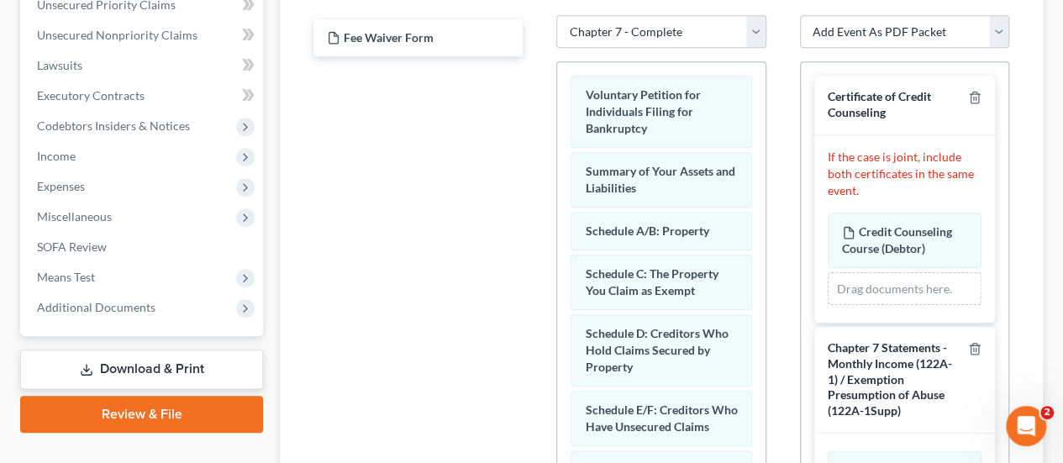
scroll to position [260, 0]
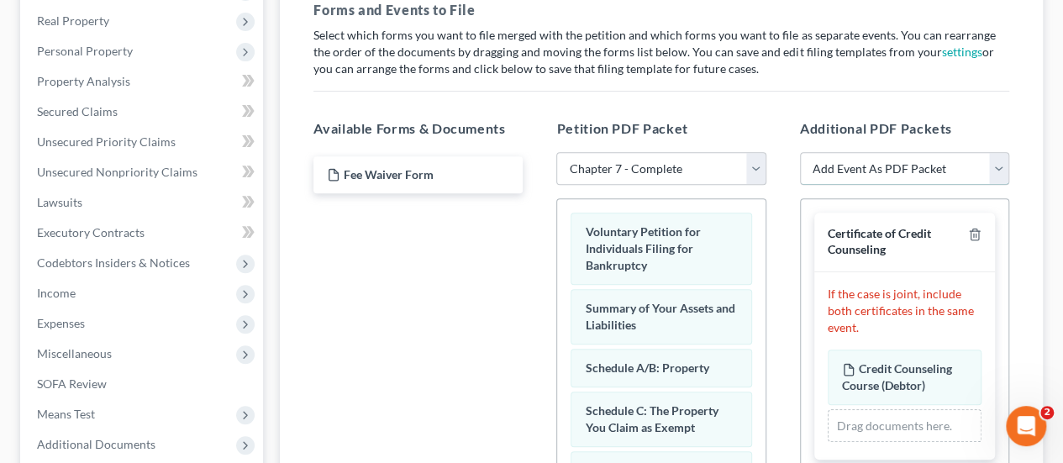
drag, startPoint x: 977, startPoint y: 172, endPoint x: 1058, endPoint y: 188, distance: 83.1
click at [977, 172] on select "Add Event As PDF Packet Affidavit Affidavit of Adequate Protection and Lease Pa…" at bounding box center [904, 169] width 209 height 34
click at [1056, 203] on div "[PERSON_NAME] Upgraded Chapter Chapter 7 Status Lead District MDB Preview Petit…" at bounding box center [531, 294] width 1063 height 973
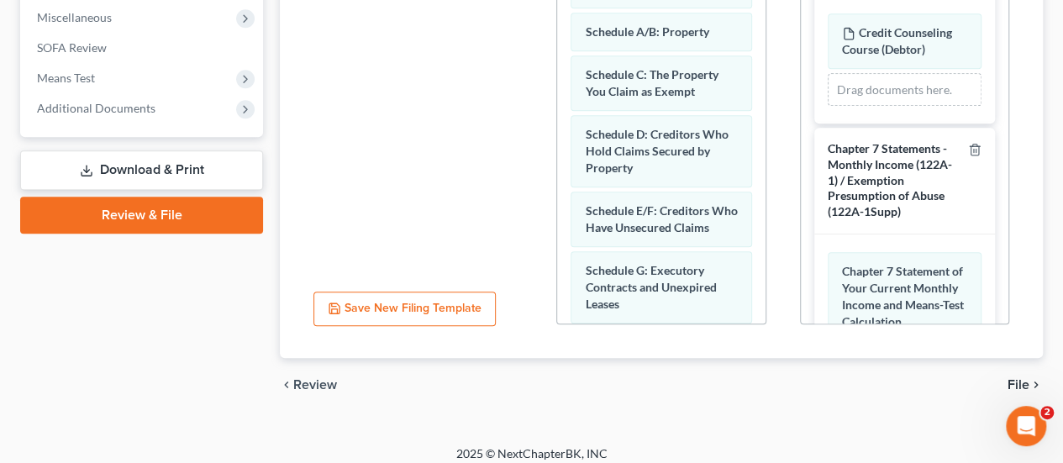
click at [1013, 378] on span "File" at bounding box center [1019, 384] width 22 height 13
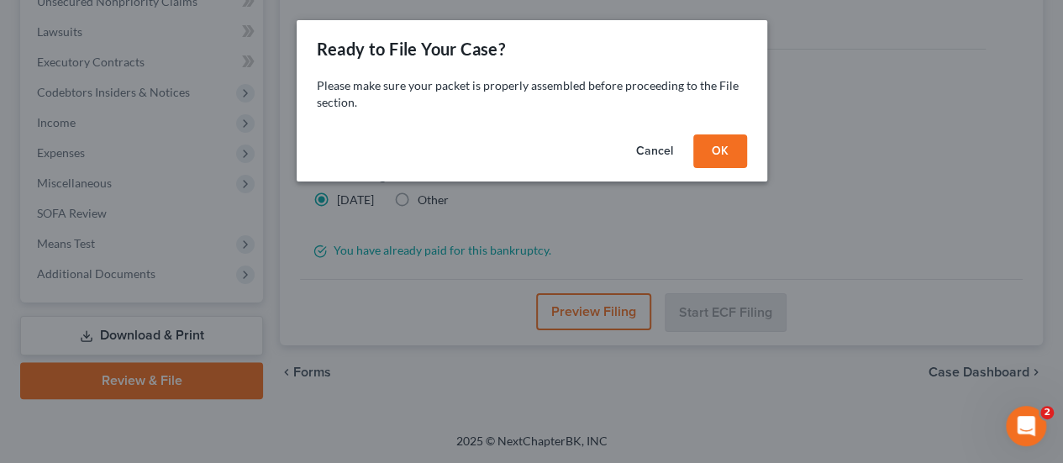
scroll to position [428, 0]
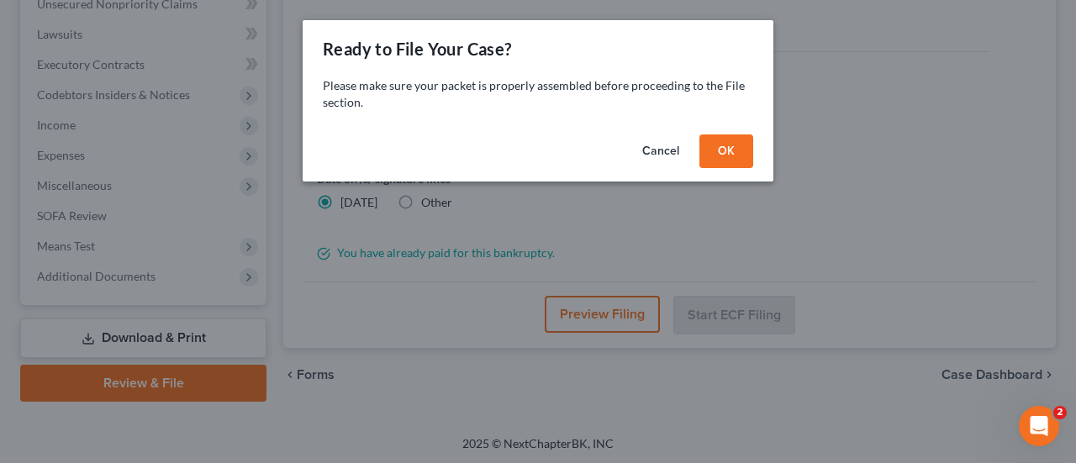
click at [721, 160] on button "OK" at bounding box center [726, 151] width 54 height 34
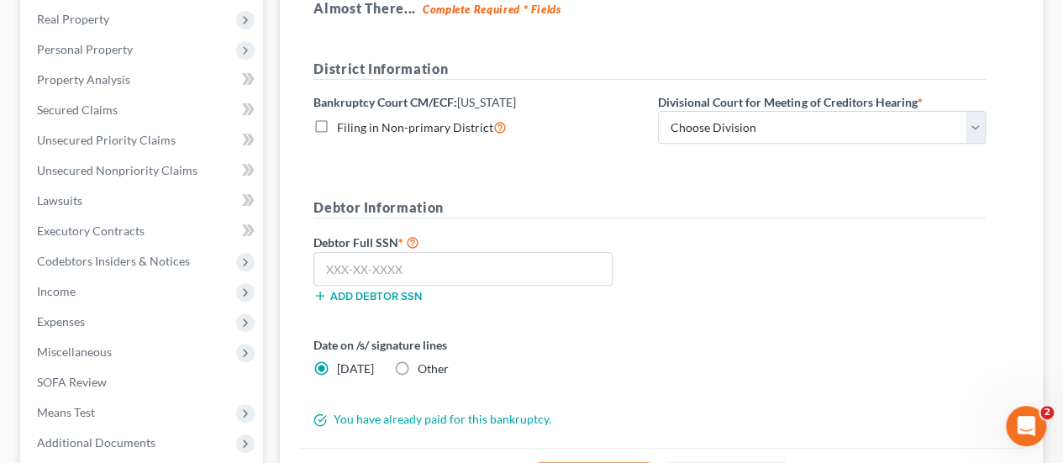
scroll to position [260, 0]
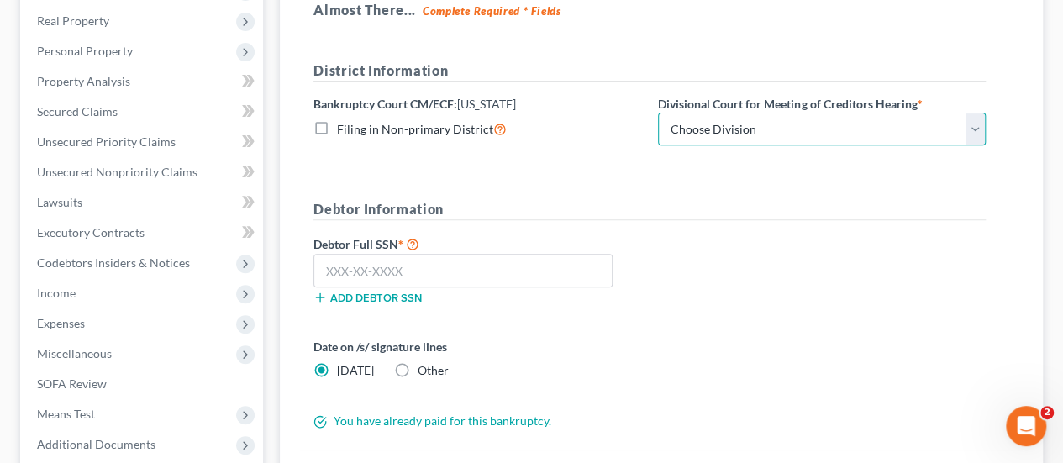
click at [709, 113] on select "Choose Division Baltimore Greenbelt" at bounding box center [822, 130] width 328 height 34
click at [705, 135] on select "Choose Division Baltimore Greenbelt" at bounding box center [822, 130] width 328 height 34
click at [699, 137] on select "Choose Division Baltimore Greenbelt" at bounding box center [822, 130] width 328 height 34
select select "1"
click at [658, 113] on select "Choose Division Baltimore Greenbelt" at bounding box center [822, 130] width 328 height 34
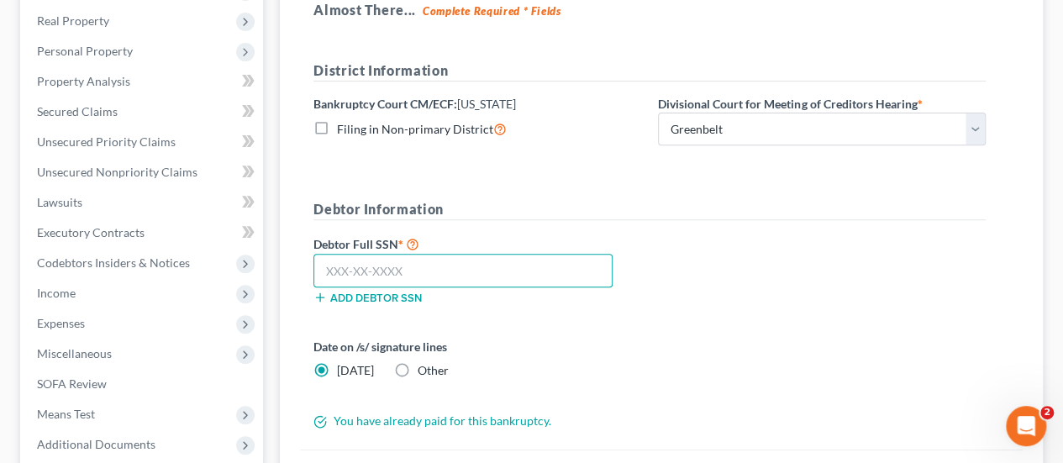
click at [366, 272] on input "text" at bounding box center [463, 271] width 299 height 34
type input "215-02-5924"
click at [751, 251] on div "Debtor Full SSN * 215-02-5924 Add debtor SSN" at bounding box center [649, 276] width 689 height 84
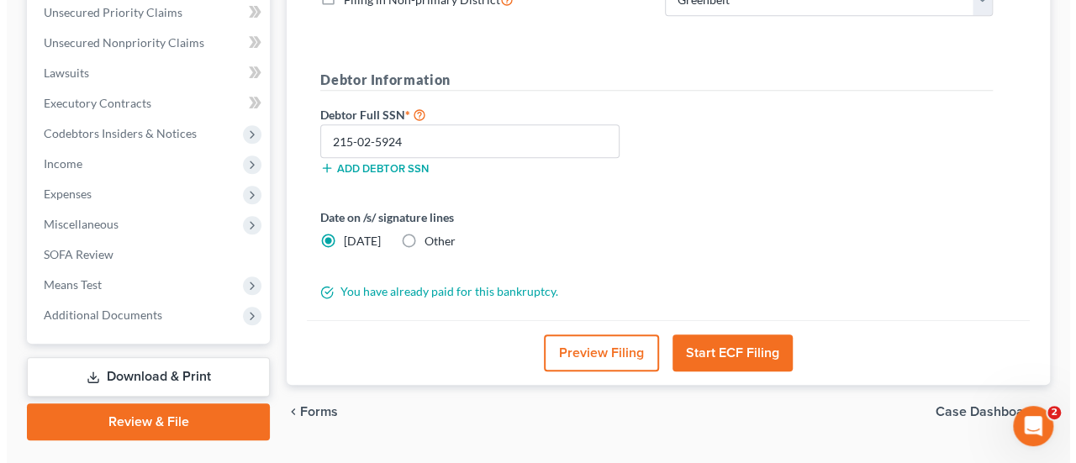
scroll to position [428, 0]
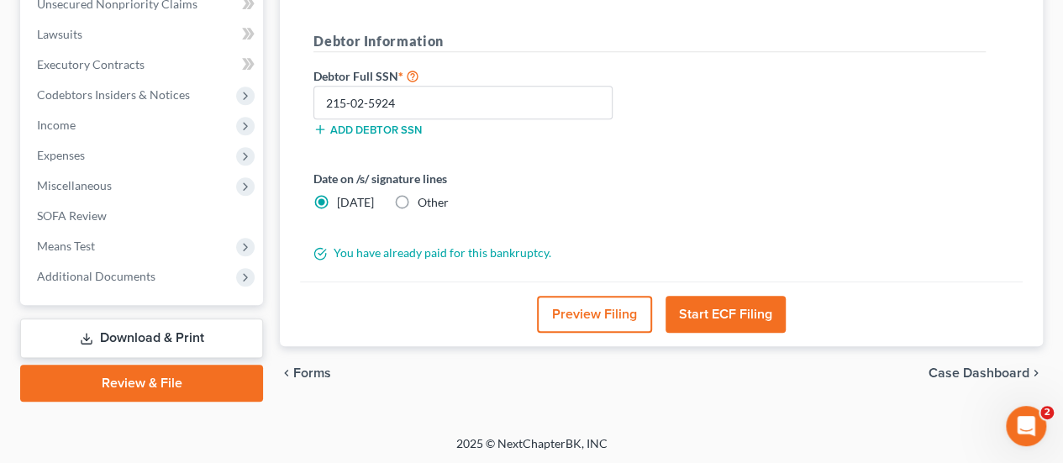
click at [735, 312] on button "Start ECF Filing" at bounding box center [726, 314] width 120 height 37
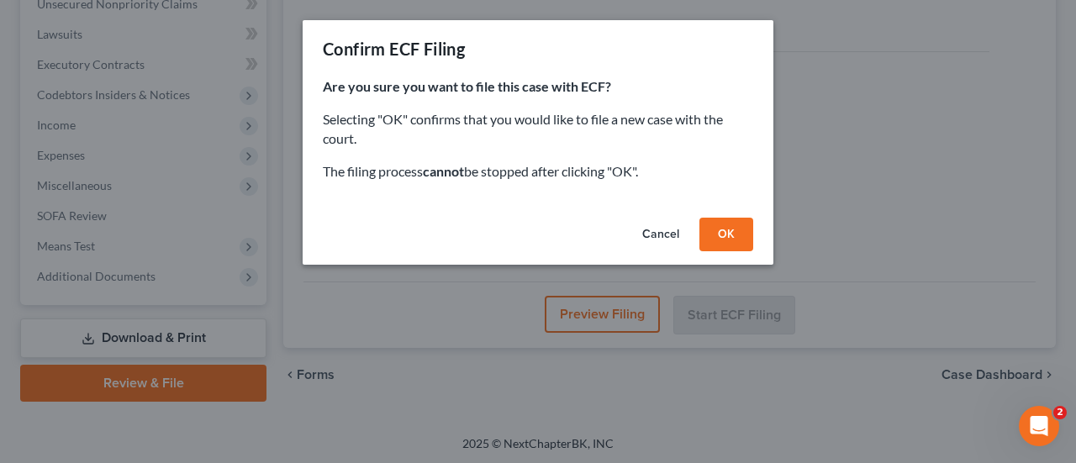
click at [721, 232] on button "OK" at bounding box center [726, 235] width 54 height 34
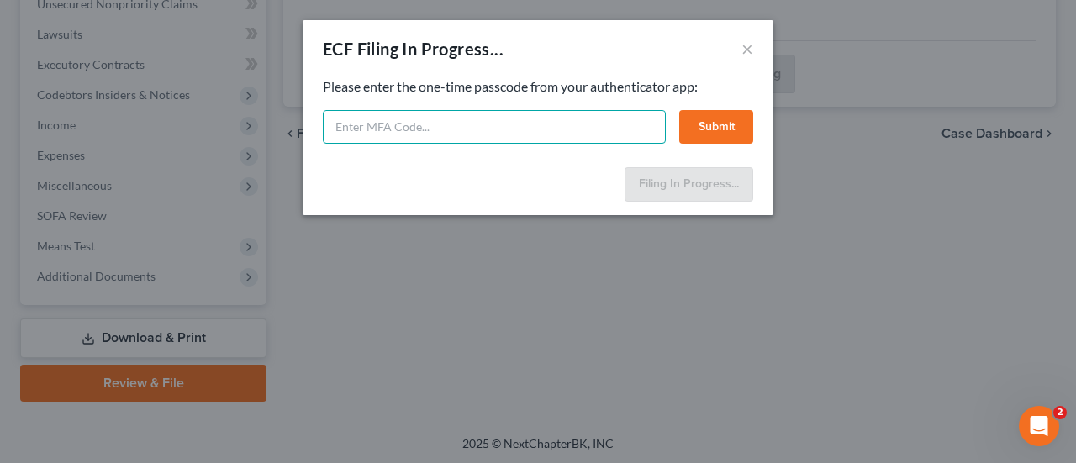
click at [397, 131] on input "text" at bounding box center [494, 127] width 343 height 34
type input "035730"
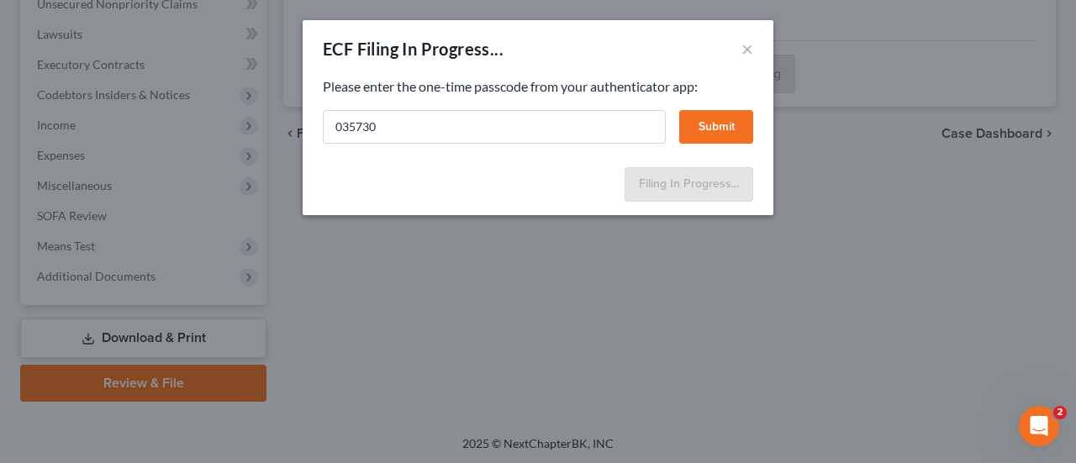
click at [699, 121] on button "Submit" at bounding box center [716, 127] width 74 height 34
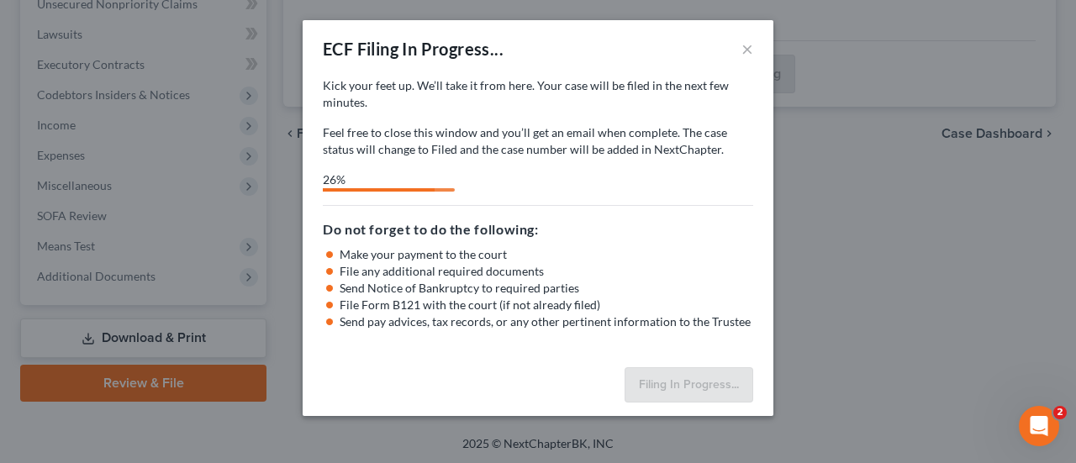
select select "1"
